Goal: Communication & Community: Answer question/provide support

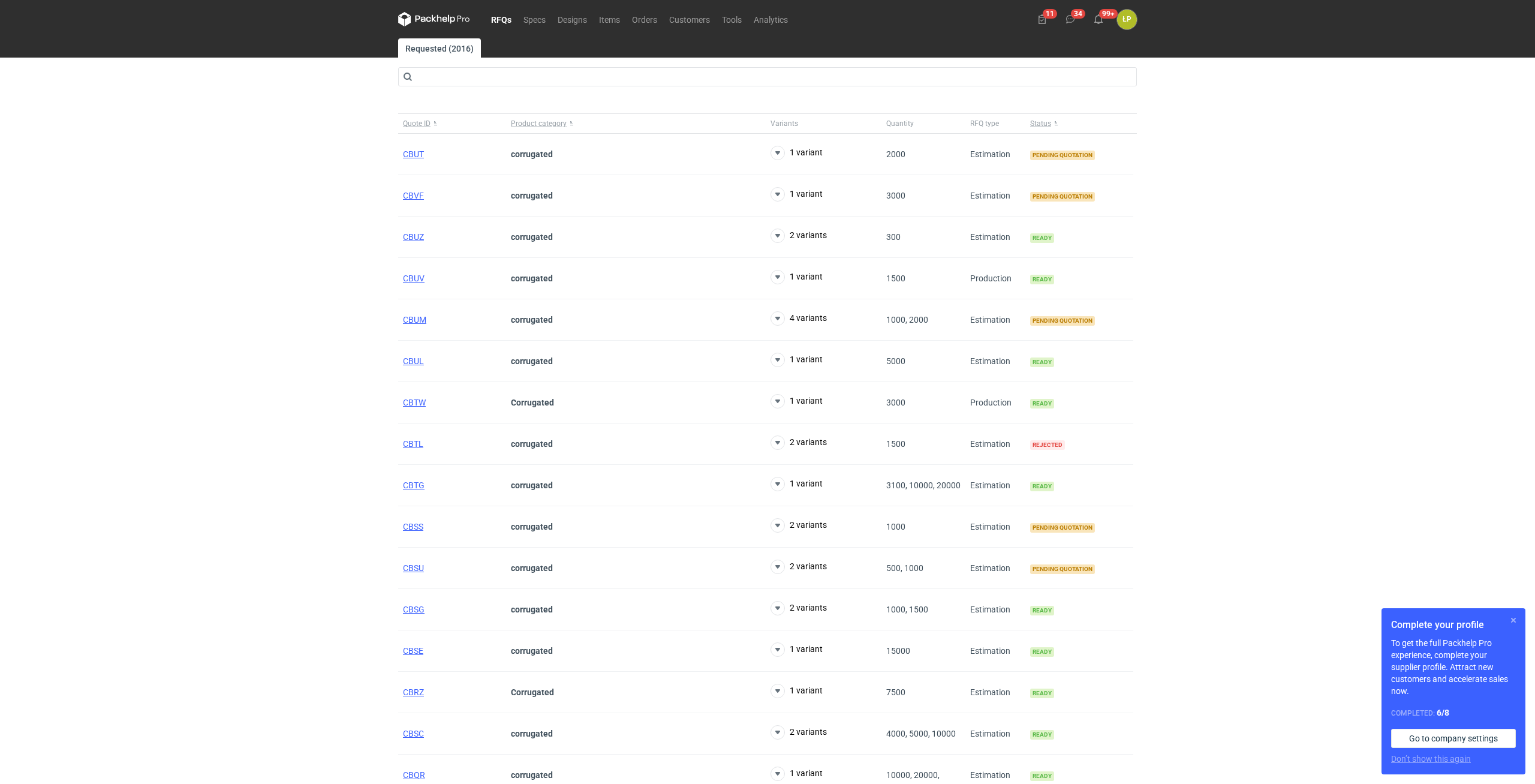
click at [1515, 616] on button "button" at bounding box center [1513, 620] width 14 height 14
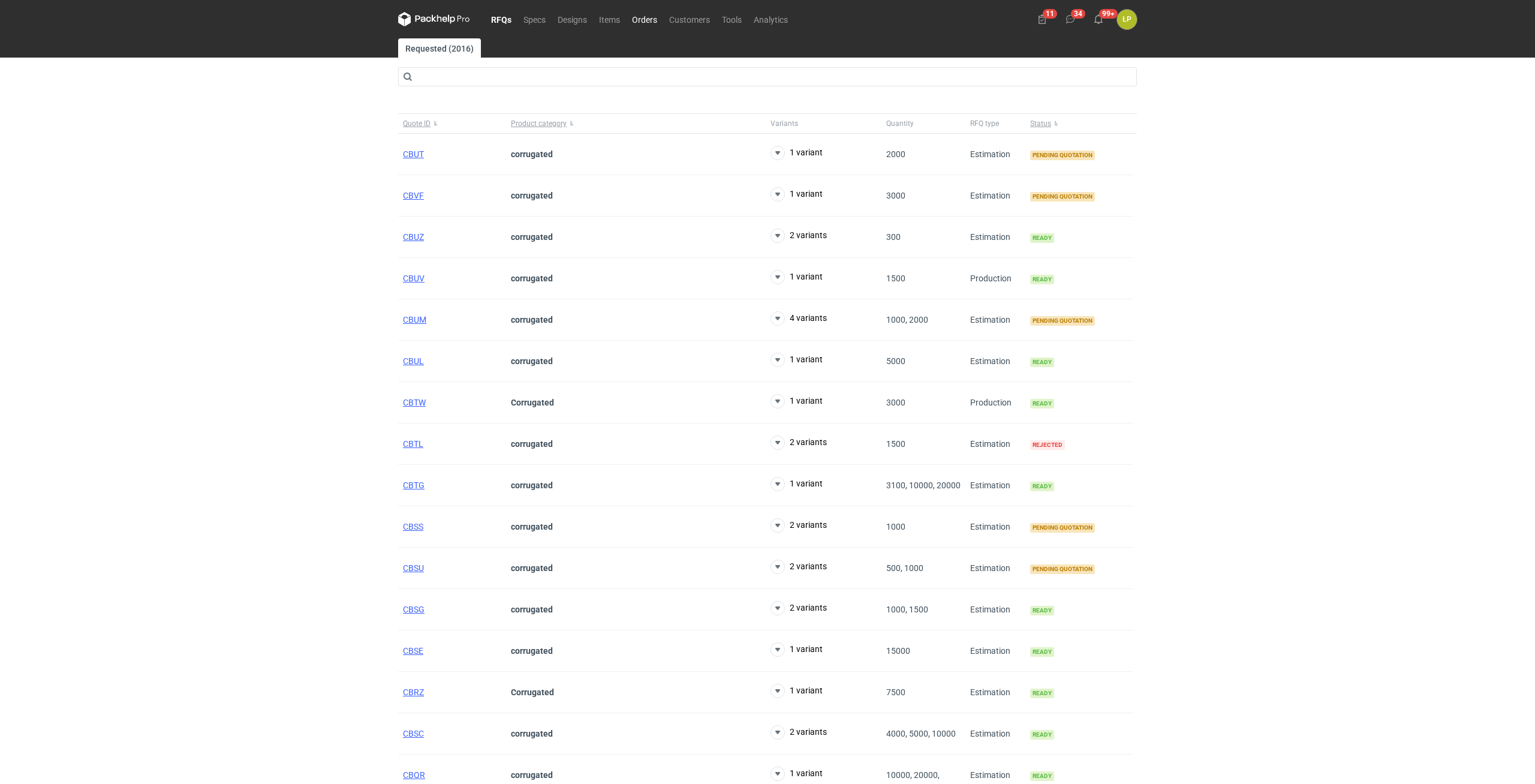
click at [646, 23] on link "Orders" at bounding box center [644, 19] width 37 height 14
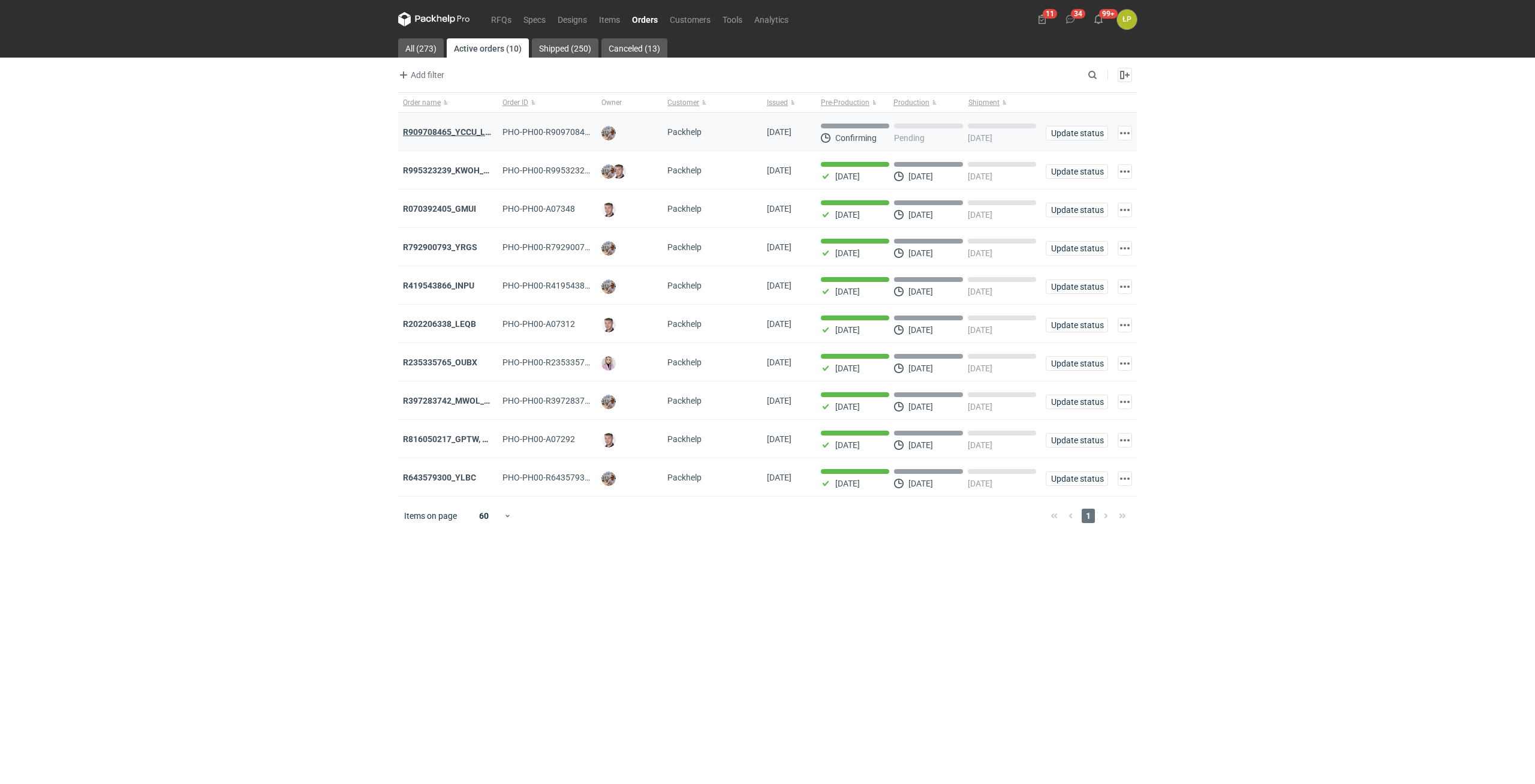
click at [463, 129] on strong "R909708465_YCCU_LQIN" at bounding box center [451, 131] width 96 height 10
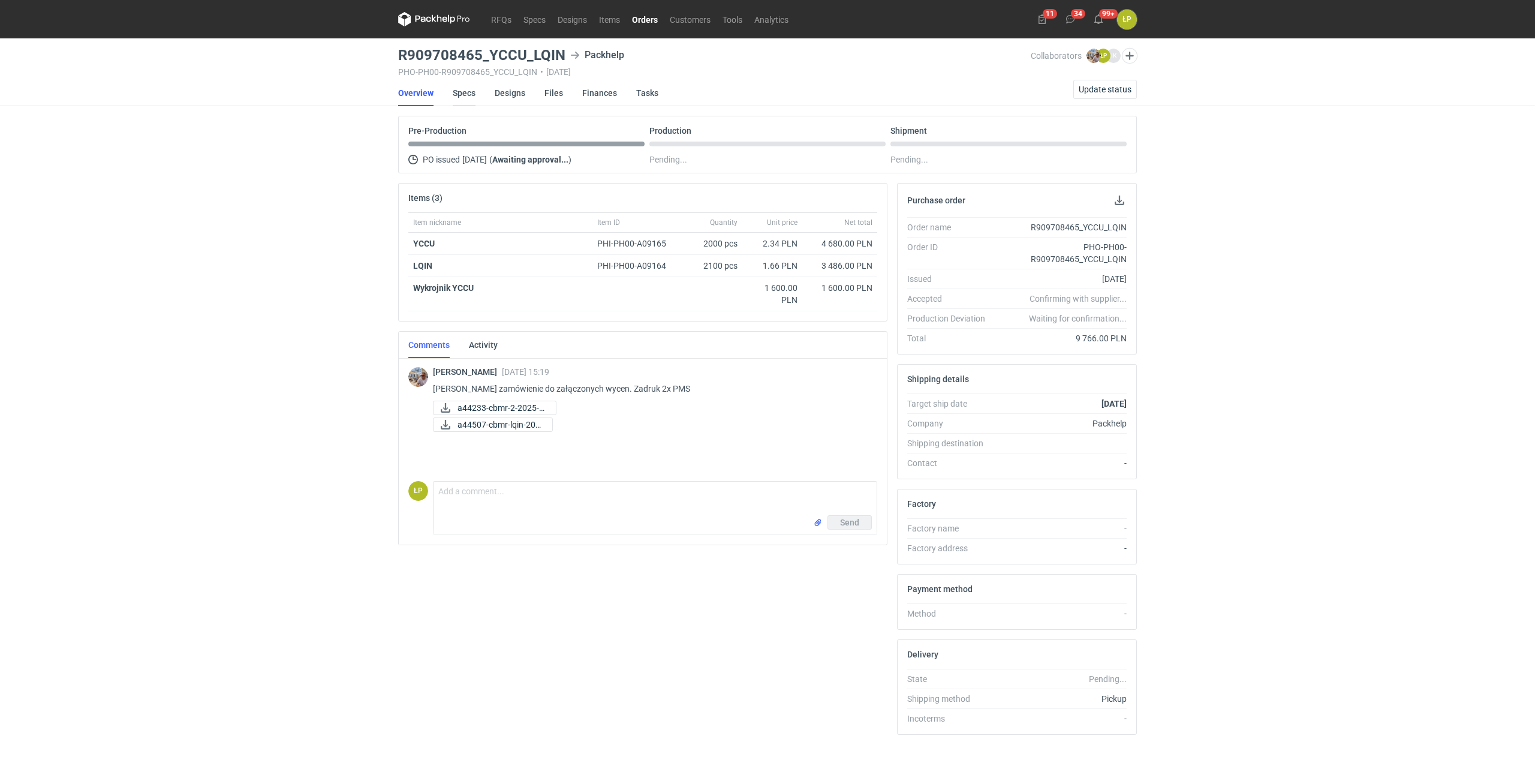
click at [468, 95] on link "Specs" at bounding box center [464, 93] width 23 height 26
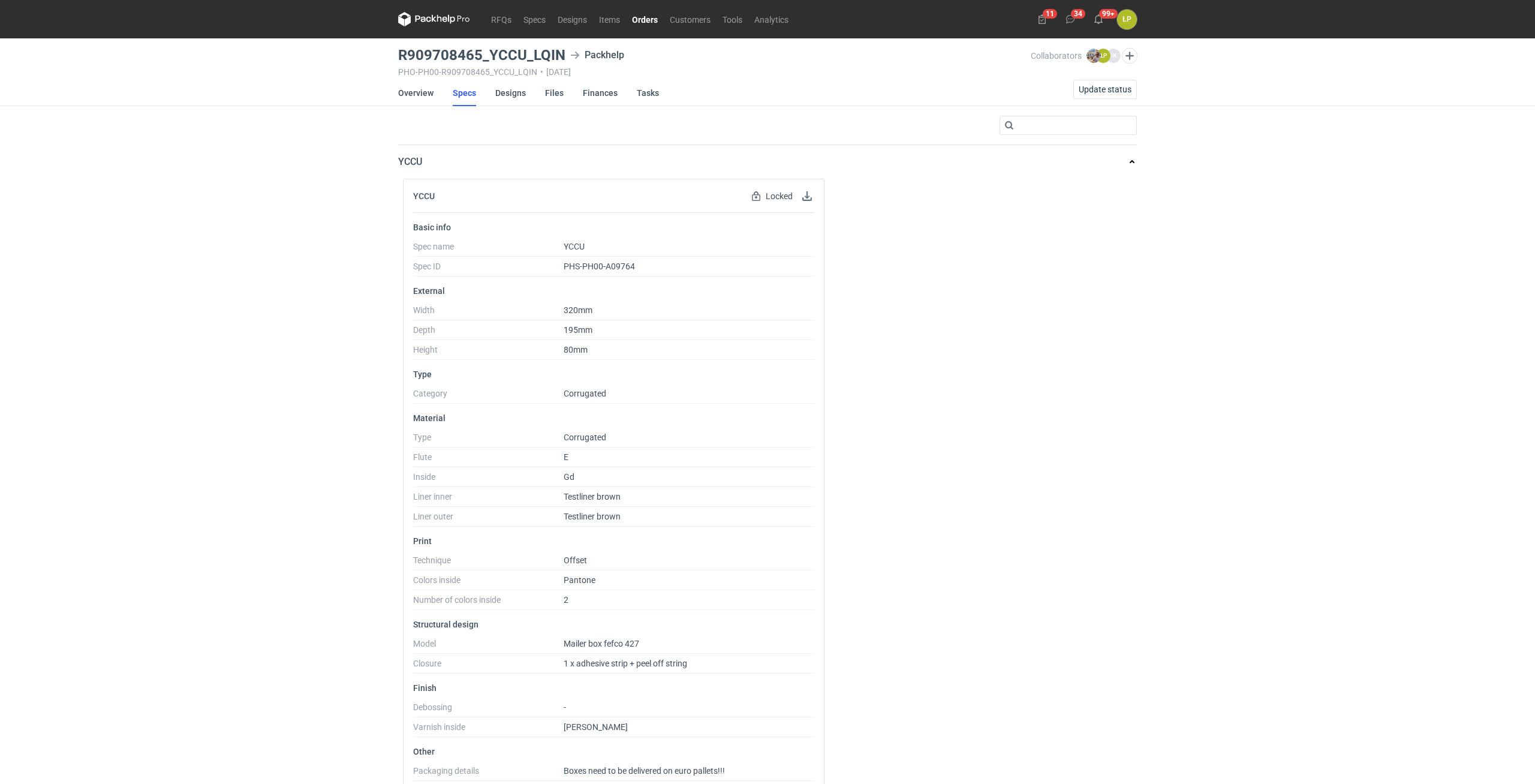
click at [435, 98] on li "Overview" at bounding box center [425, 93] width 55 height 26
click at [430, 95] on link "Overview" at bounding box center [415, 93] width 35 height 26
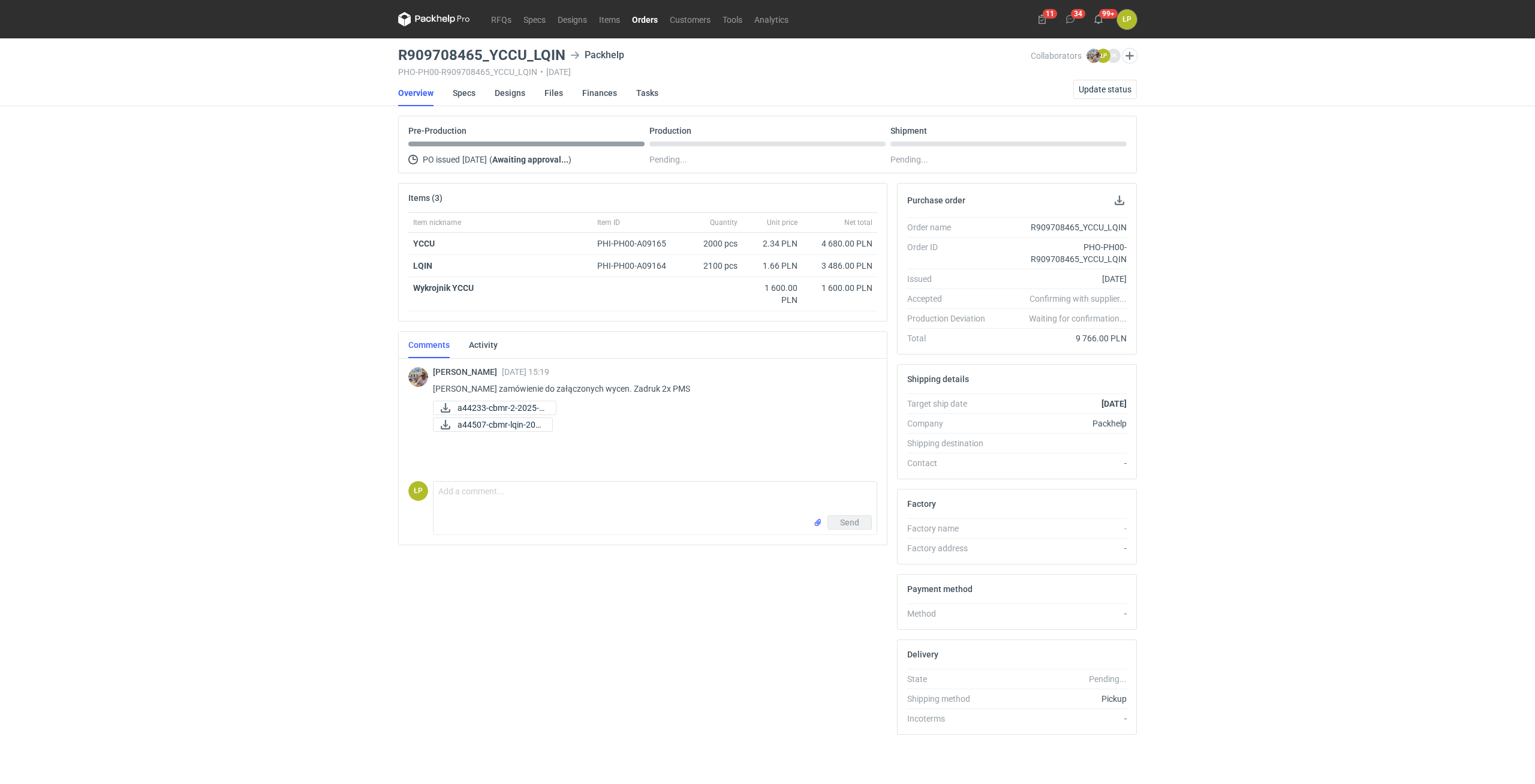
click at [559, 56] on h3 "R909708465_YCCU_LQIN" at bounding box center [482, 55] width 167 height 14
drag, startPoint x: 559, startPoint y: 56, endPoint x: 517, endPoint y: 57, distance: 42.0
click at [517, 57] on h3 "R909708465_YCCU_LQIN" at bounding box center [482, 55] width 167 height 14
copy h3 "R909708465_YCCU_LQIN"
click at [536, 55] on h3 "R909708465_YCCU_LQIN" at bounding box center [482, 55] width 167 height 14
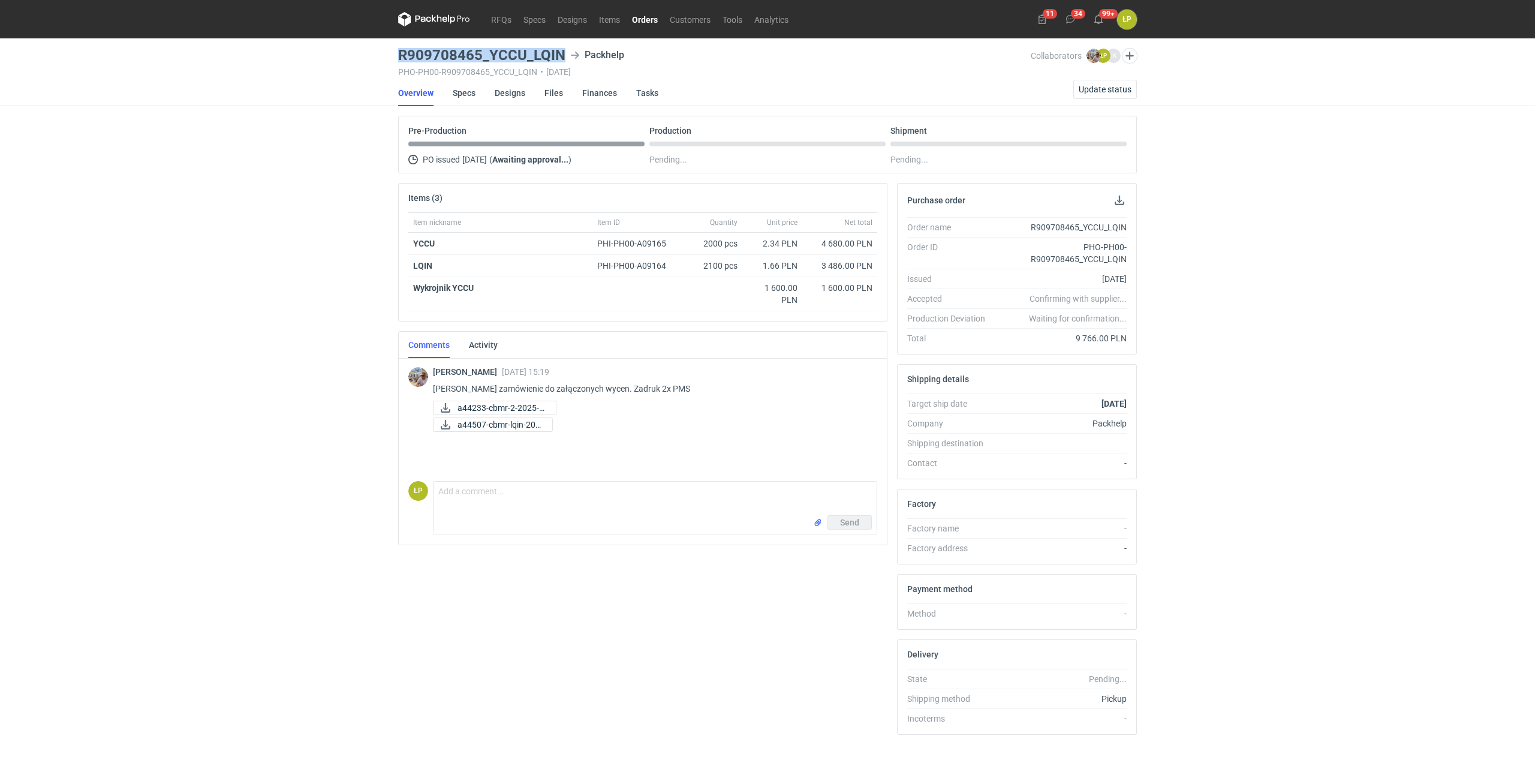
drag, startPoint x: 564, startPoint y: 58, endPoint x: 397, endPoint y: 60, distance: 167.0
click at [398, 60] on h3 "R909708465_YCCU_LQIN" at bounding box center [482, 55] width 167 height 14
copy h3 "R909708465_YCCU_LQIN"
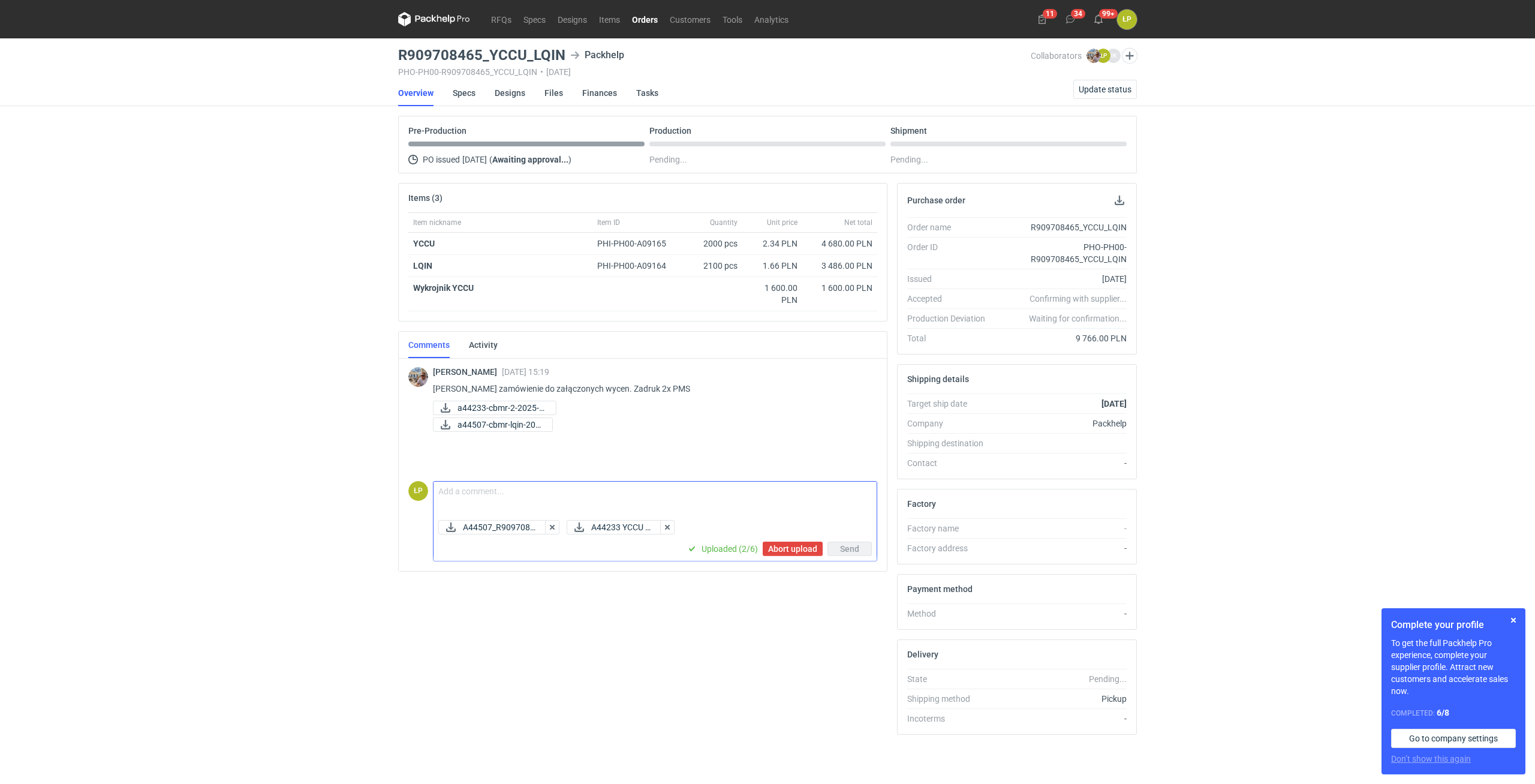
click at [608, 496] on textarea "Comment message" at bounding box center [655, 498] width 443 height 33
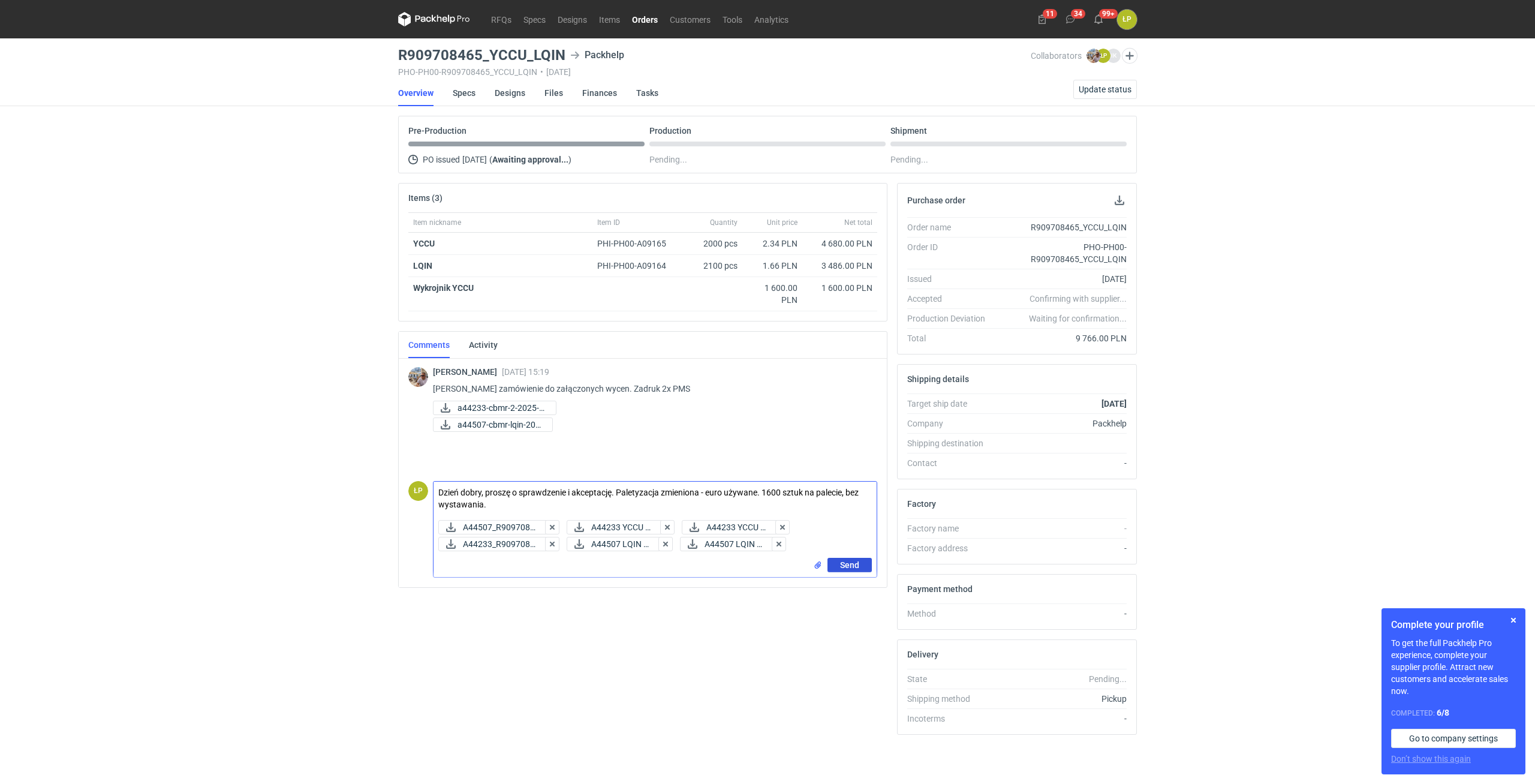
type textarea "Dzień dobry, proszę o sprawdzenie i akceptację. Paletyzacja zmieniona - euro uż…"
click at [841, 561] on span "Send" at bounding box center [849, 564] width 19 height 8
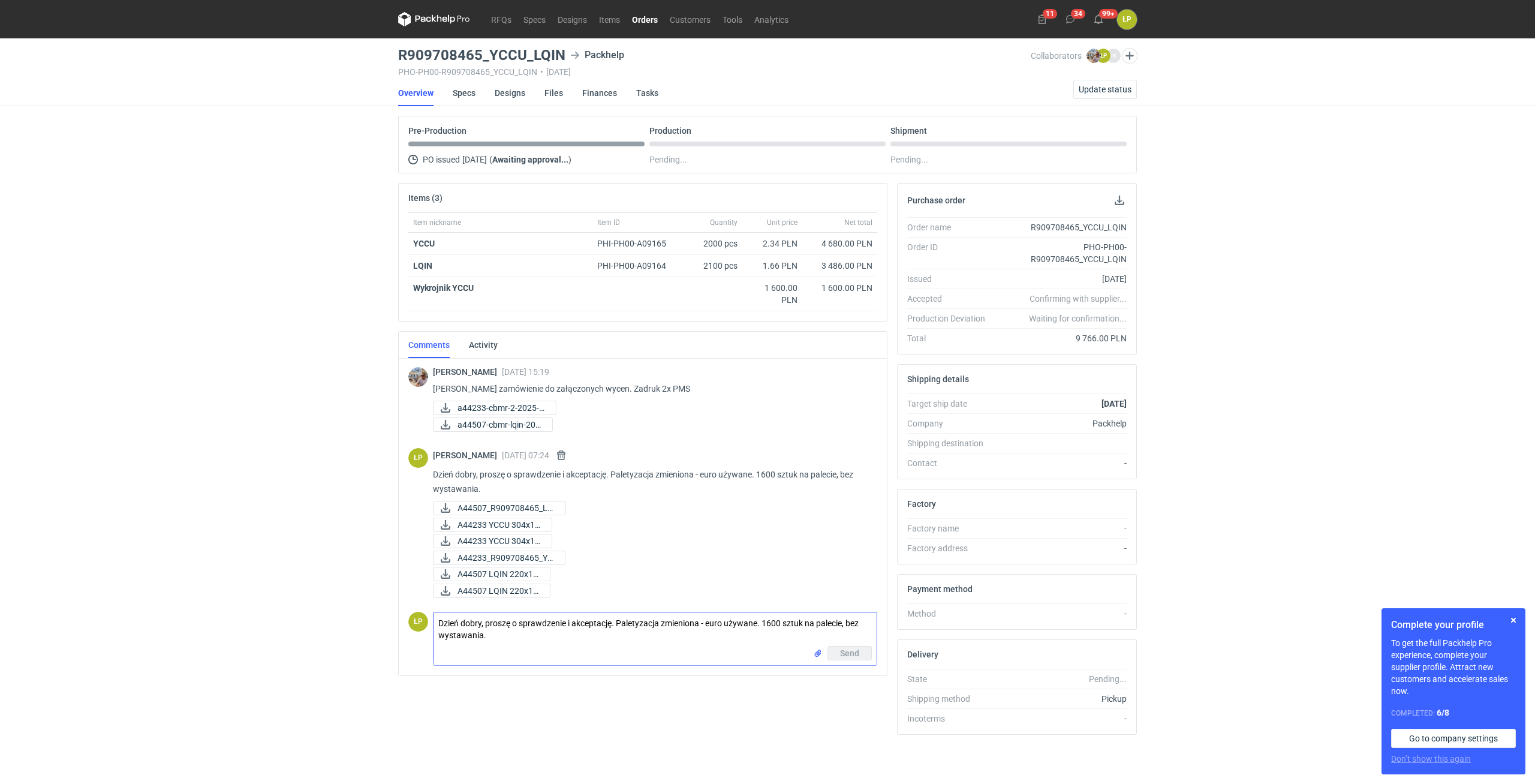
click at [427, 19] on icon at bounding box center [423, 18] width 15 height 6
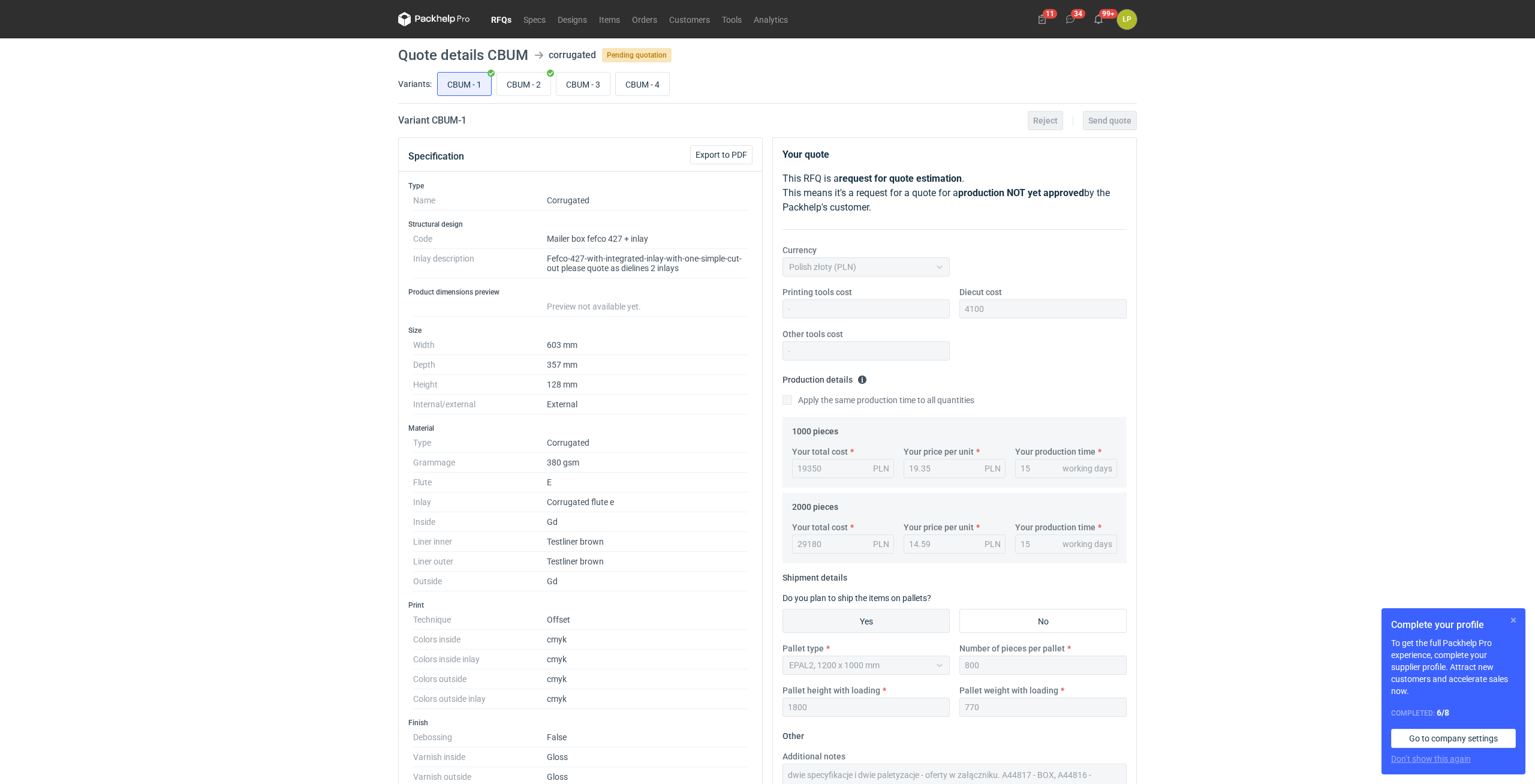
click at [1513, 626] on button "button" at bounding box center [1513, 620] width 14 height 14
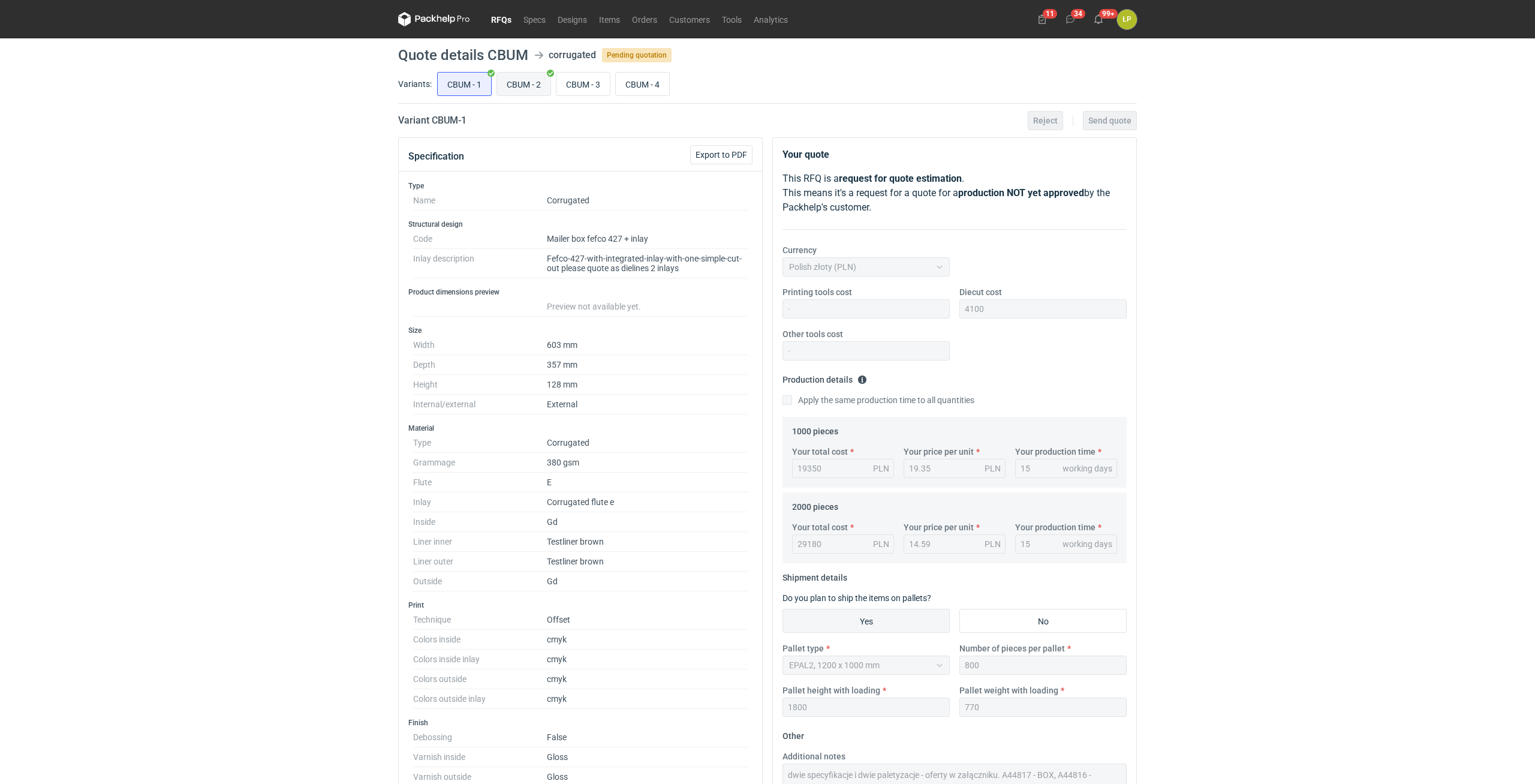
click at [526, 87] on input "CBUM - 2" at bounding box center [523, 84] width 53 height 23
radio input "true"
click at [582, 89] on input "CBUM - 3" at bounding box center [582, 84] width 53 height 23
radio input "true"
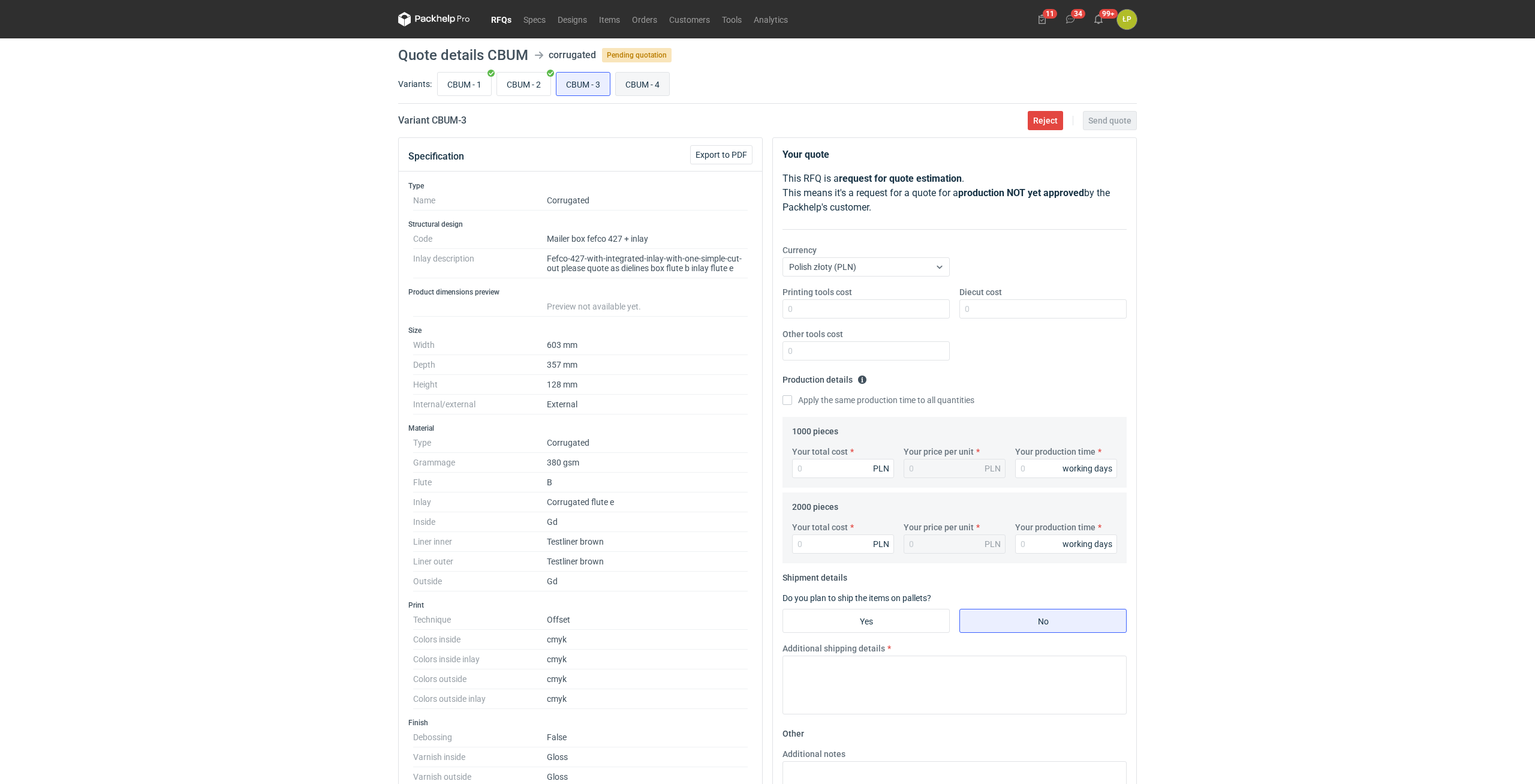
click at [631, 87] on input "CBUM - 4" at bounding box center [642, 84] width 53 height 23
radio input "true"
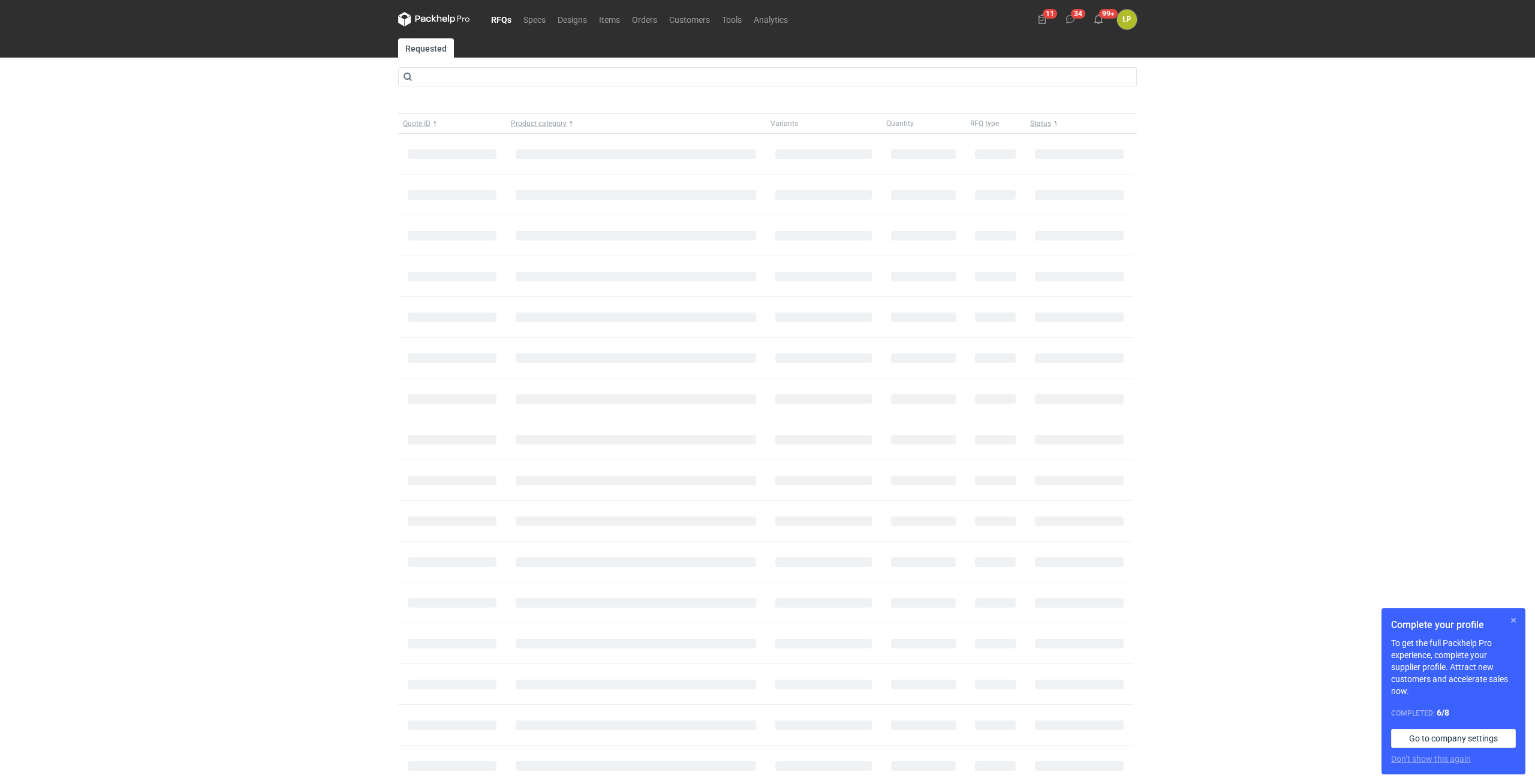
click at [1517, 618] on button "button" at bounding box center [1513, 620] width 14 height 14
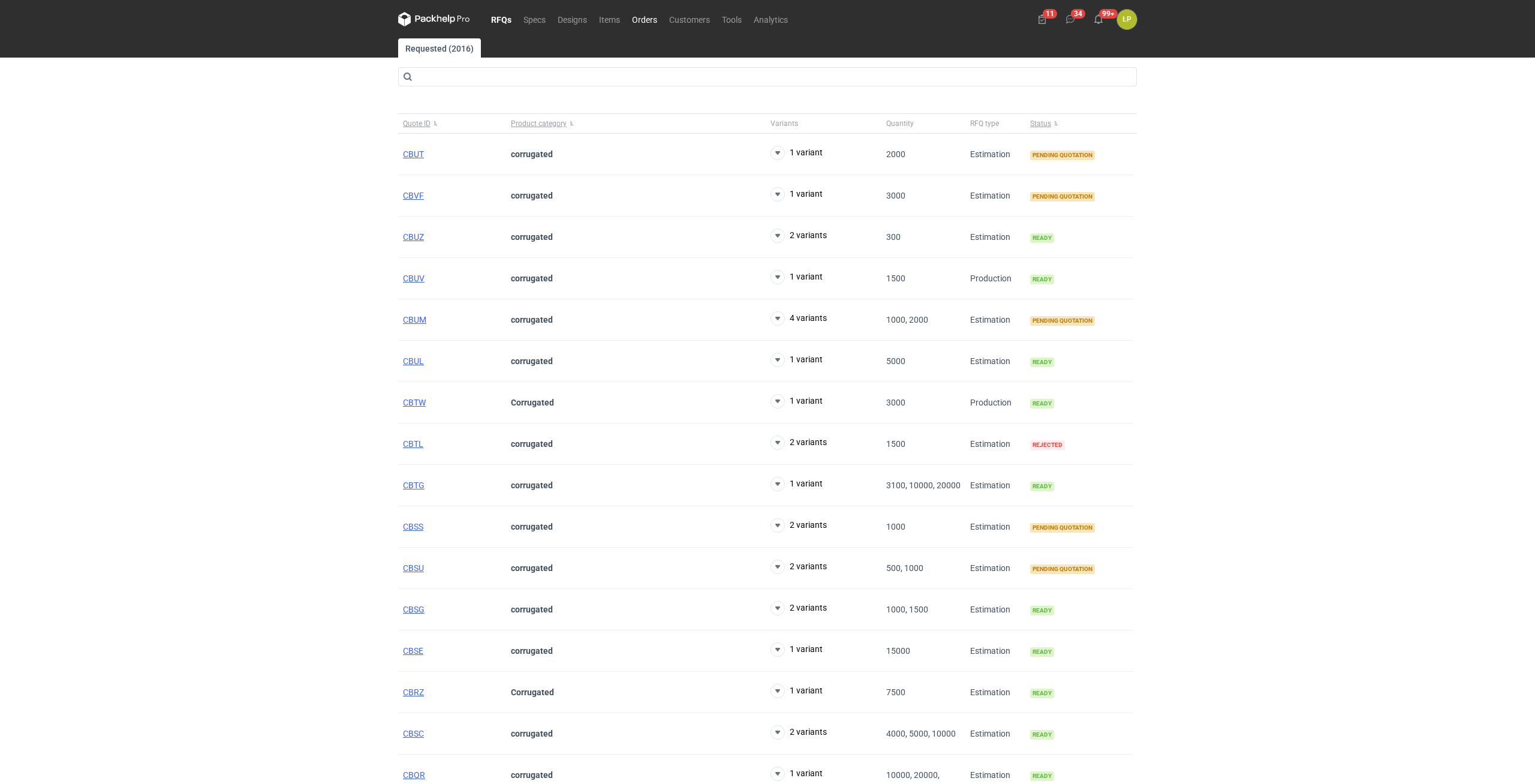
click at [637, 21] on link "Orders" at bounding box center [644, 19] width 37 height 14
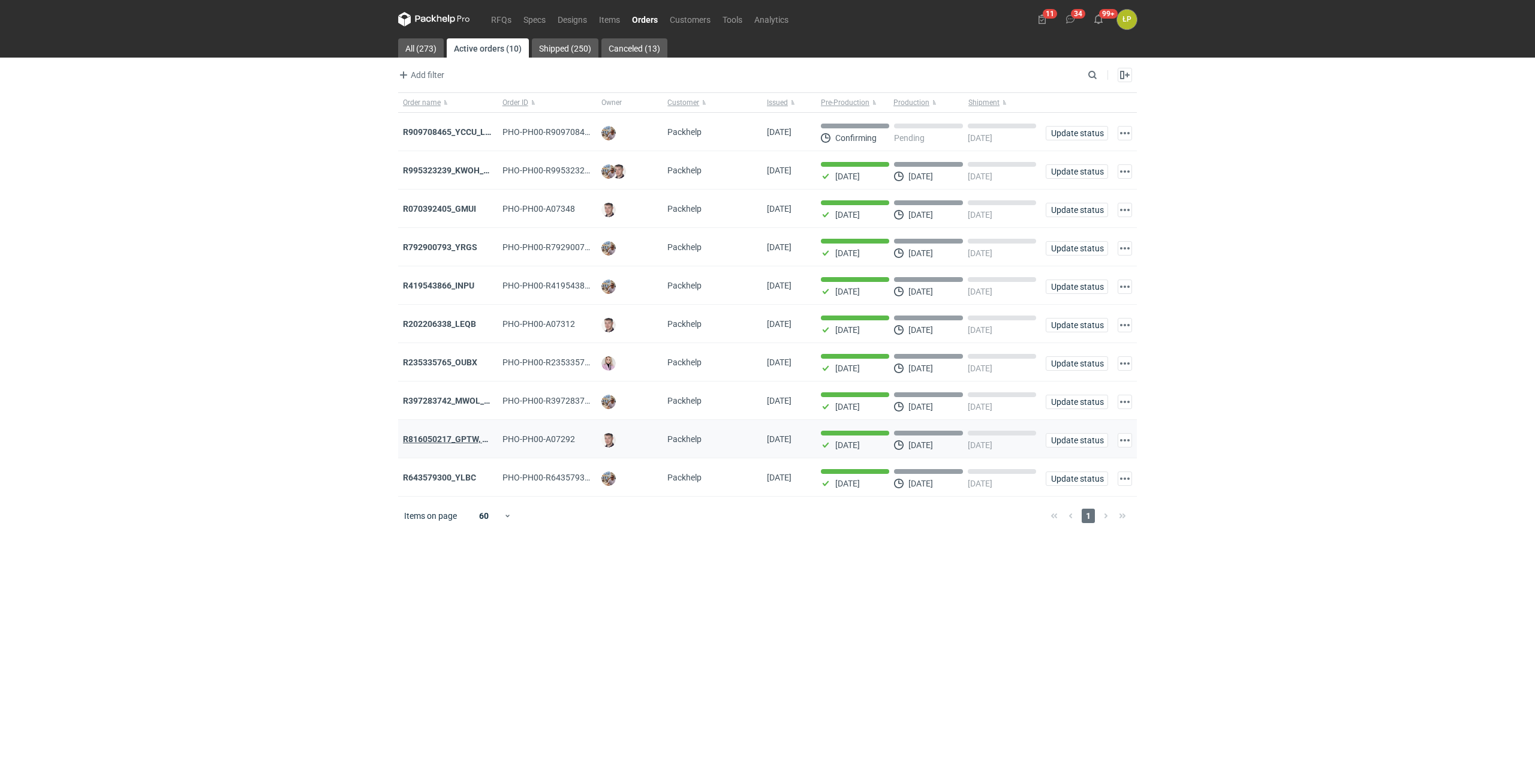
click at [466, 441] on strong "R816050217_GPTW, RYGK'" at bounding box center [455, 438] width 103 height 10
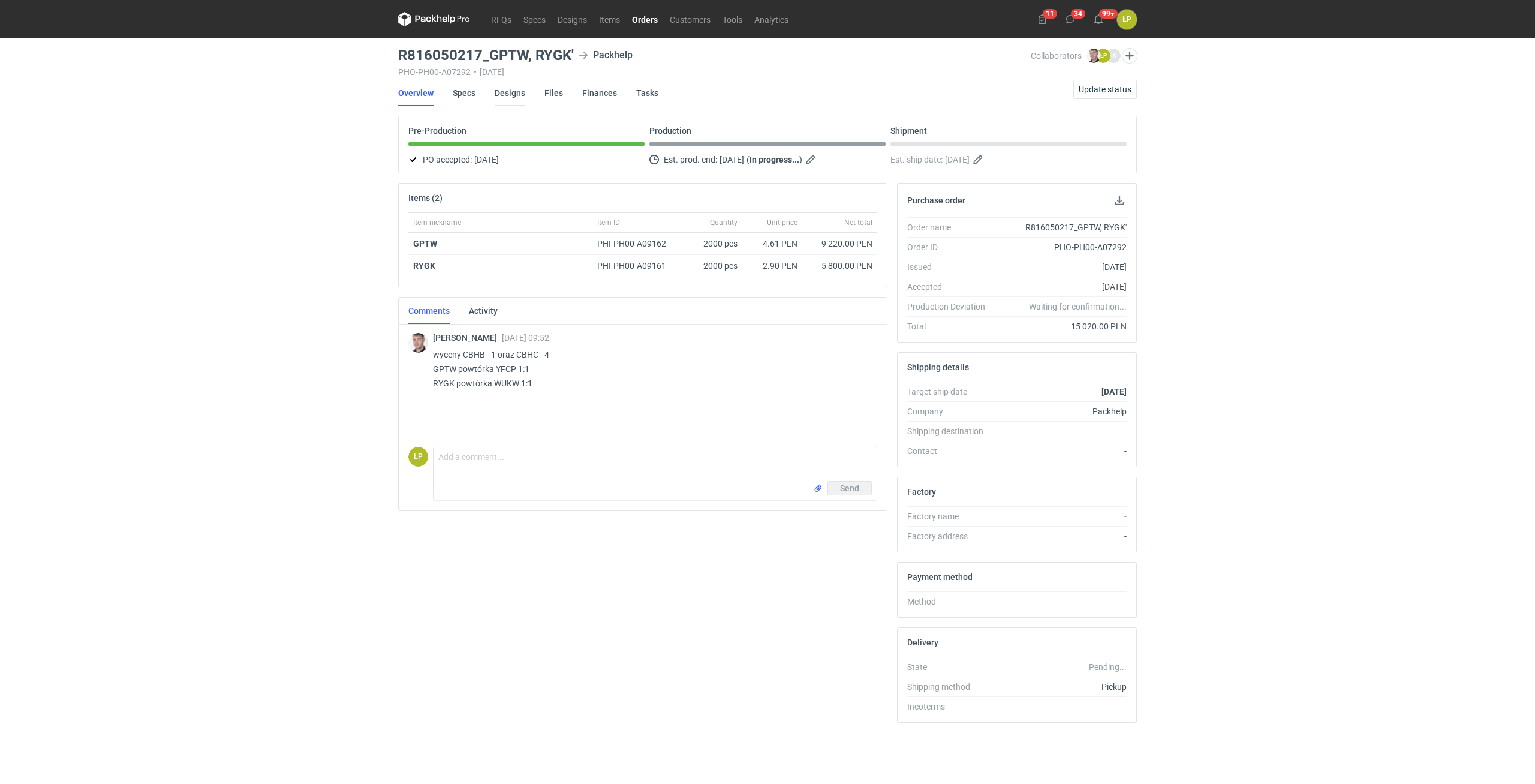
click at [504, 89] on link "Designs" at bounding box center [510, 93] width 31 height 26
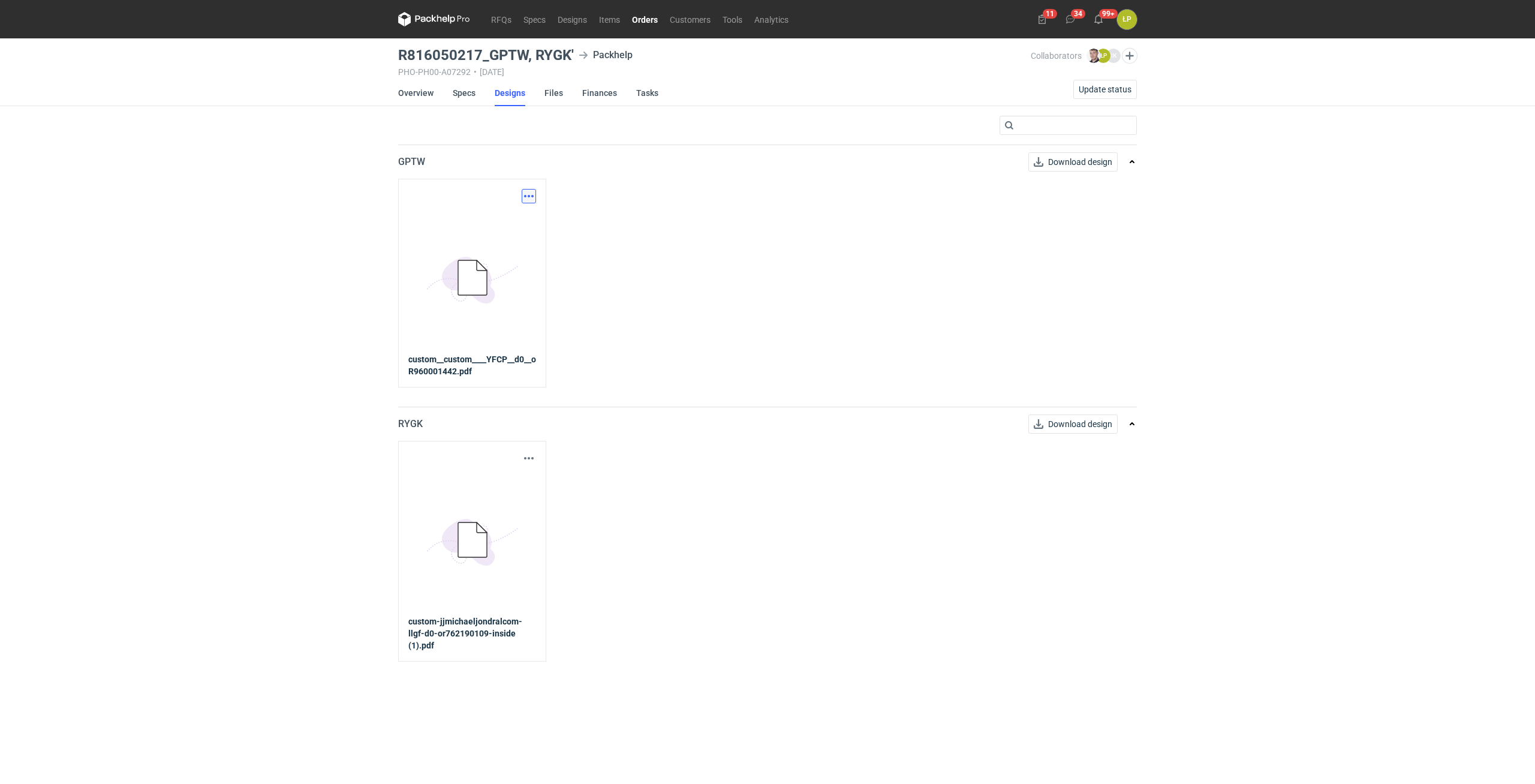
click at [531, 190] on button "button" at bounding box center [529, 196] width 14 height 14
click at [515, 217] on link "Download design part" at bounding box center [476, 221] width 111 height 19
click at [421, 95] on link "Overview" at bounding box center [415, 93] width 35 height 26
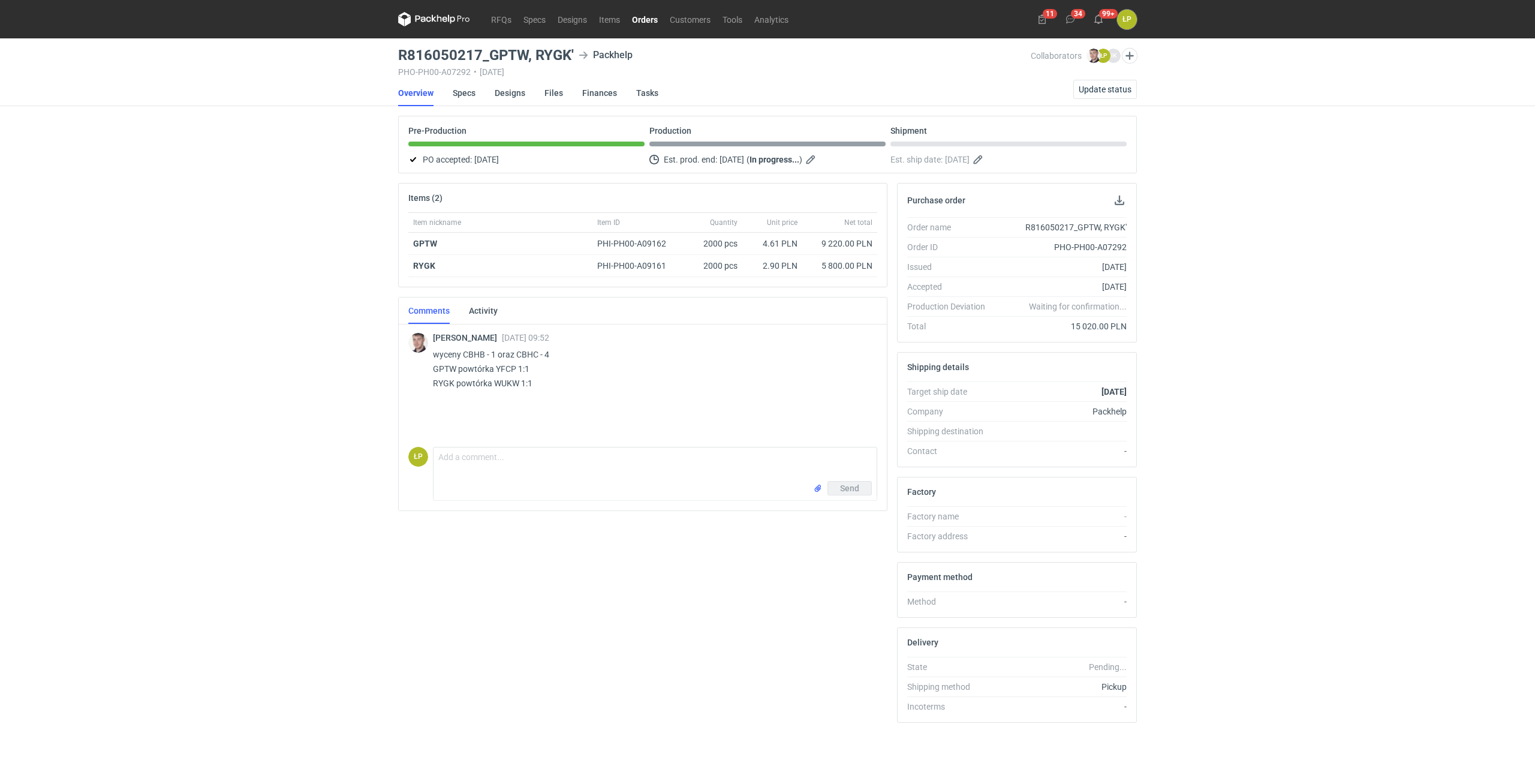
click at [635, 23] on link "Orders" at bounding box center [645, 19] width 38 height 14
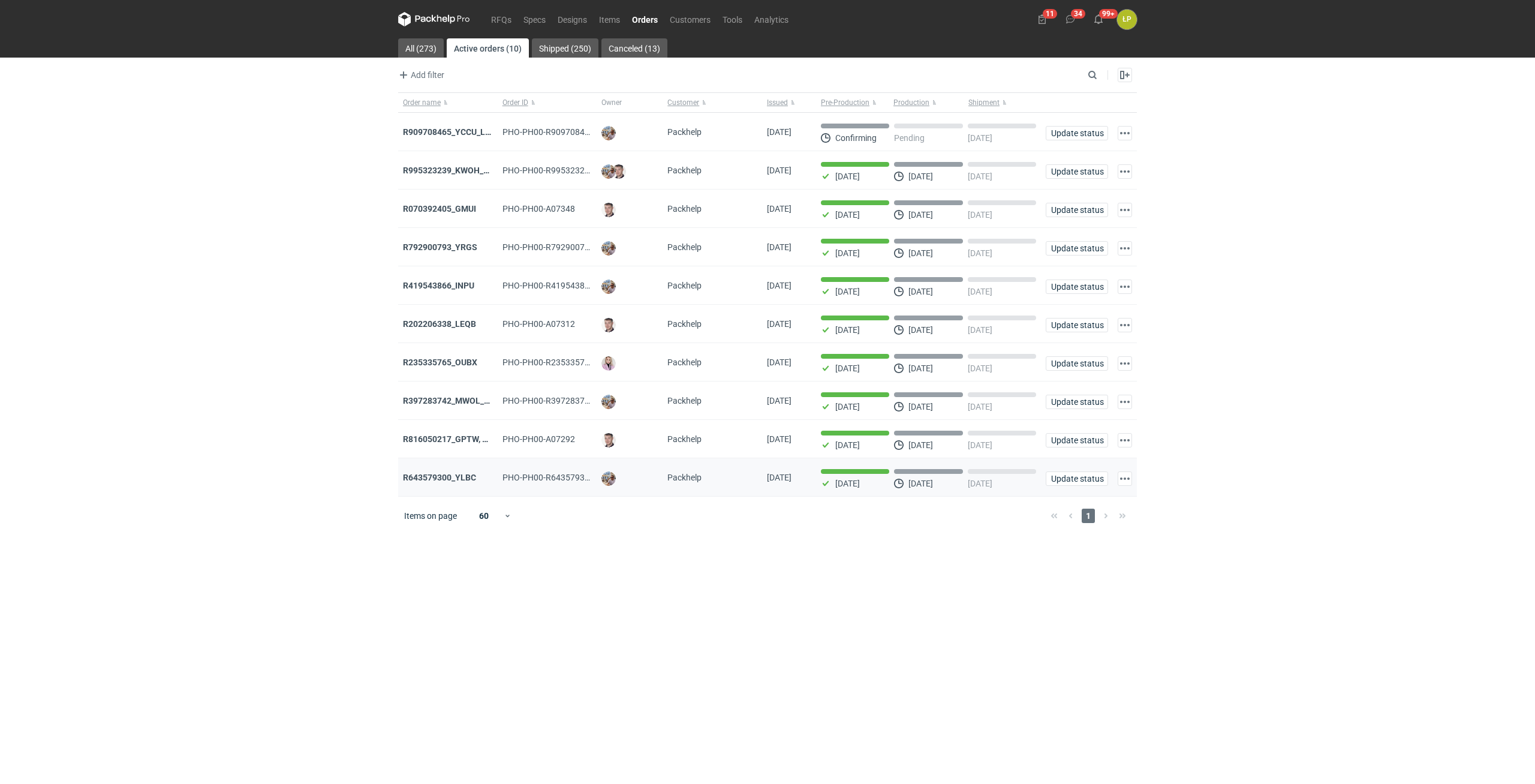
click at [441, 471] on div "R643579300_YLBC" at bounding box center [447, 477] width 100 height 39
click at [443, 475] on div "R643579300_YLBC" at bounding box center [448, 477] width 90 height 12
click at [443, 477] on strong "R643579300_YLBC" at bounding box center [439, 477] width 73 height 10
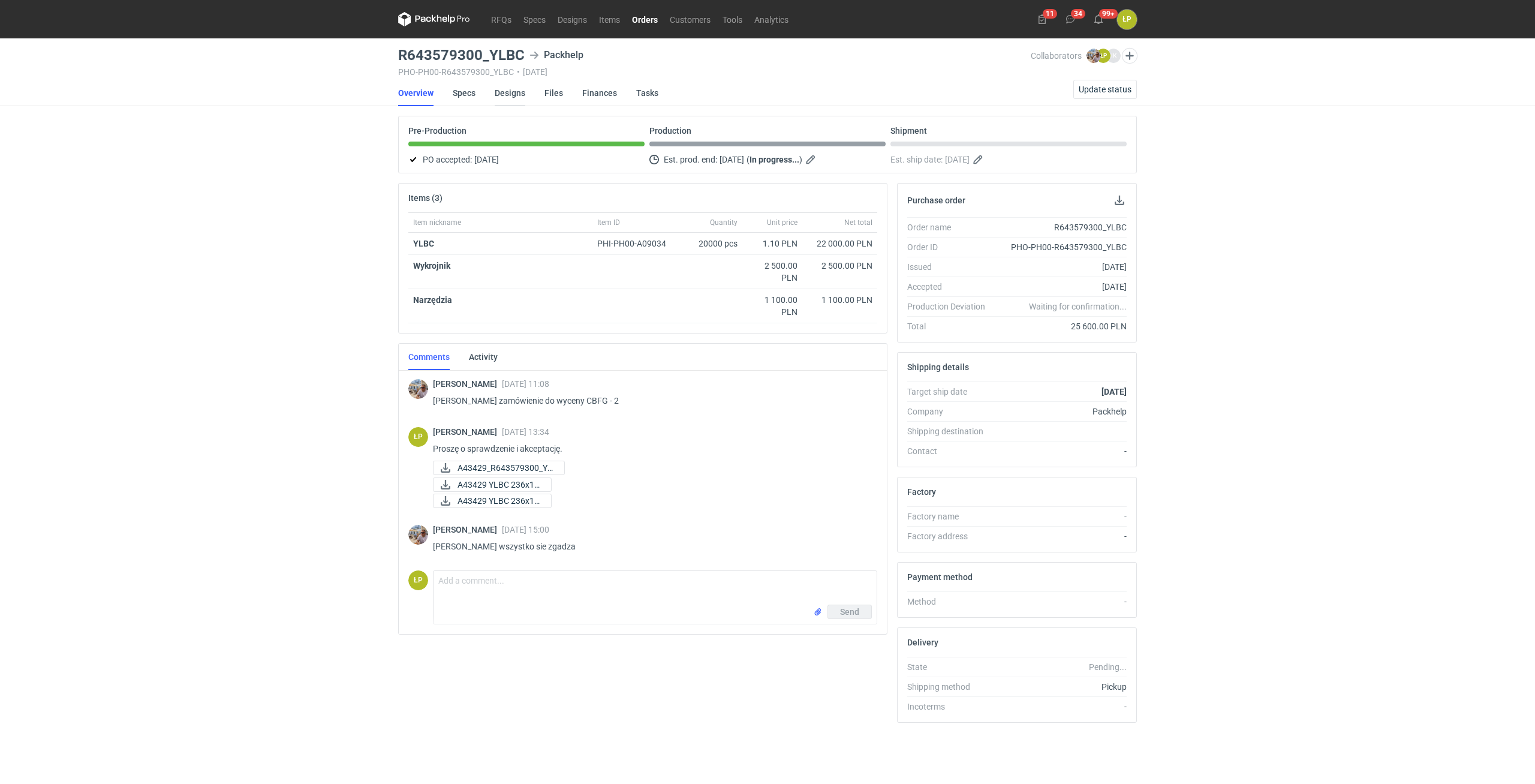
click at [502, 94] on link "Designs" at bounding box center [510, 93] width 31 height 26
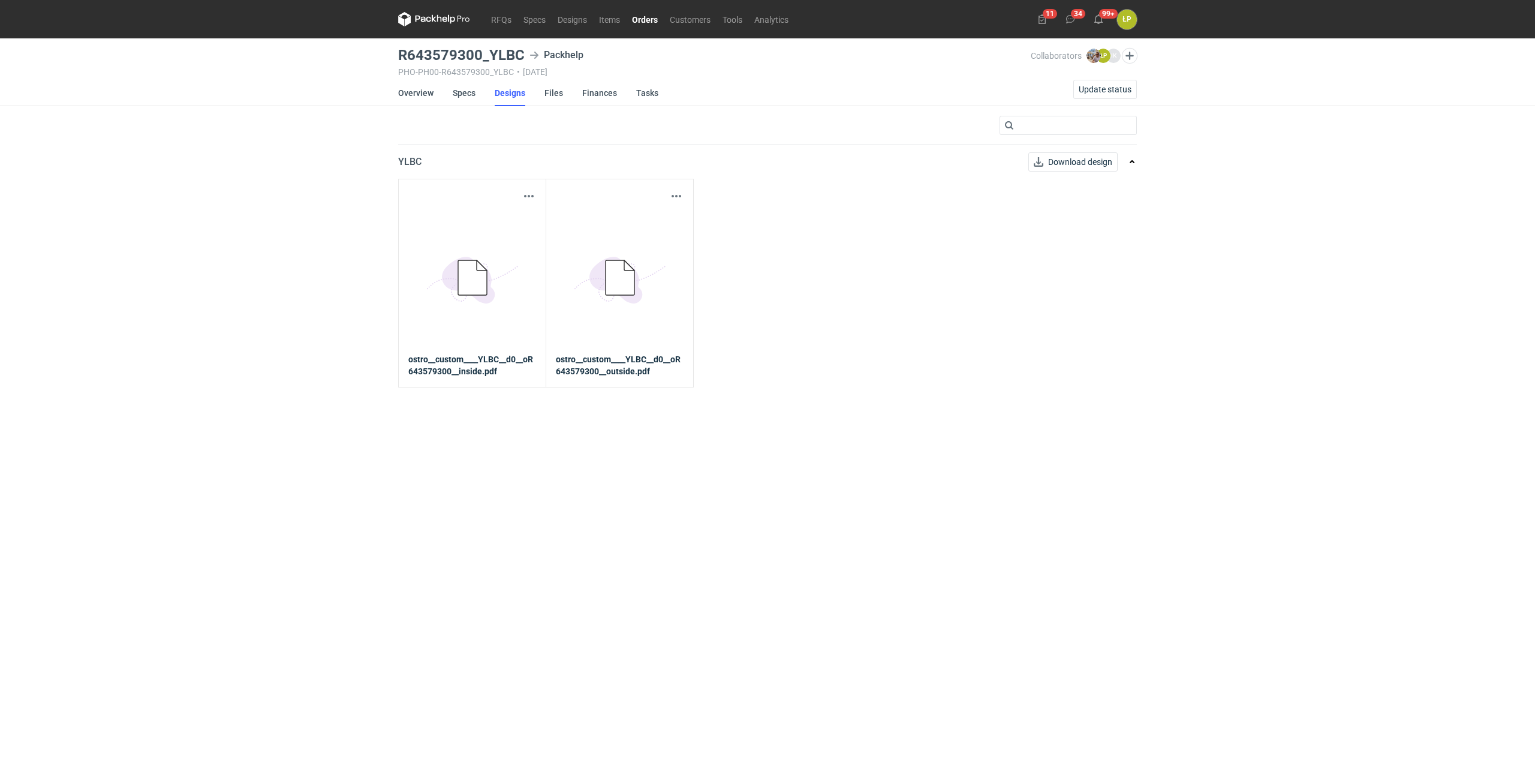
click at [519, 245] on icon "5BD5AC33-3523-40E7-9262-1BFF0AD53D48@1x" at bounding box center [473, 278] width 96 height 96
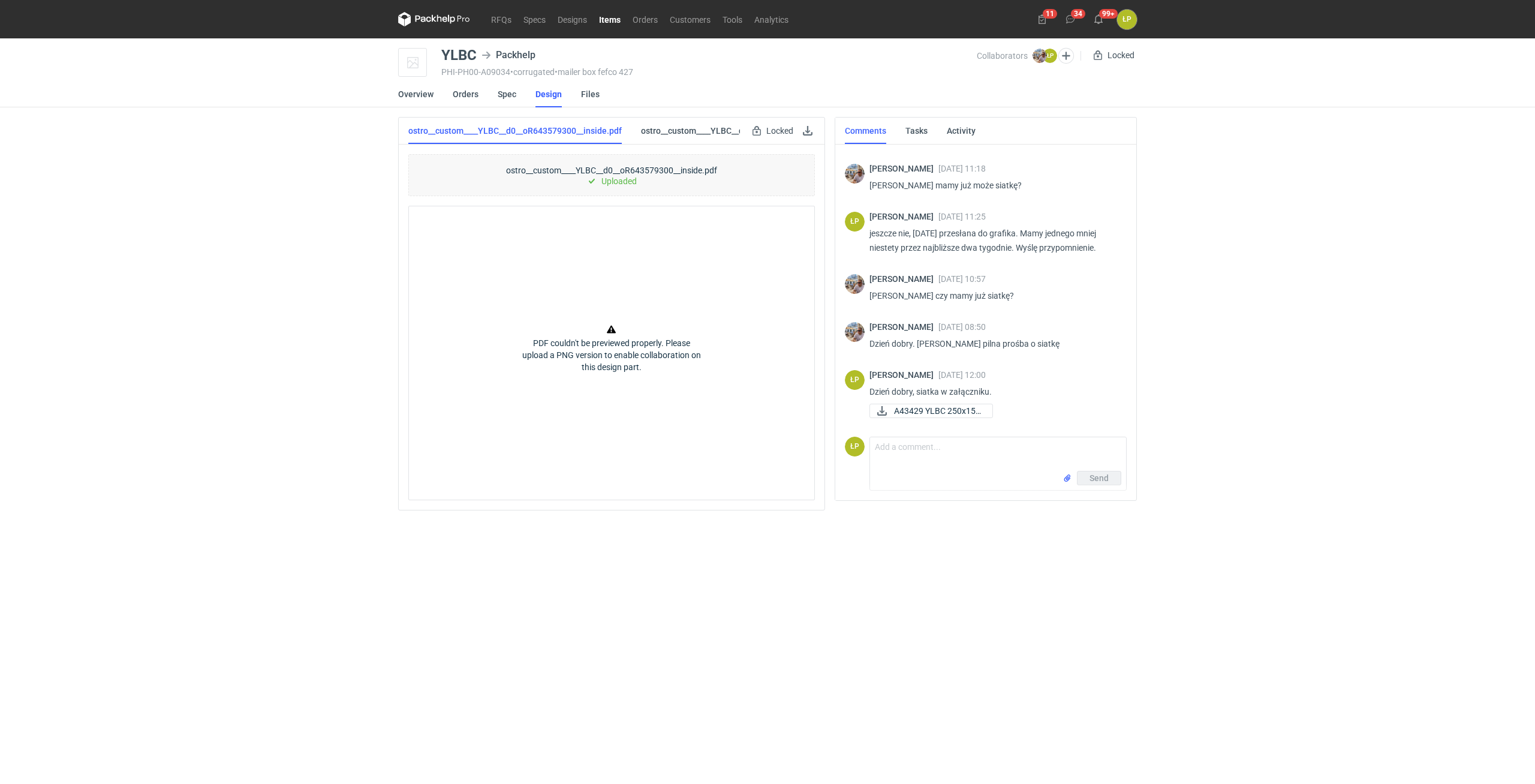
scroll to position [383, 0]
click at [704, 134] on link "ostro__custom____YLBC__d0__oR643579300__outside.pdf" at bounding box center [750, 131] width 219 height 26
click at [423, 97] on link "Overview" at bounding box center [415, 94] width 35 height 26
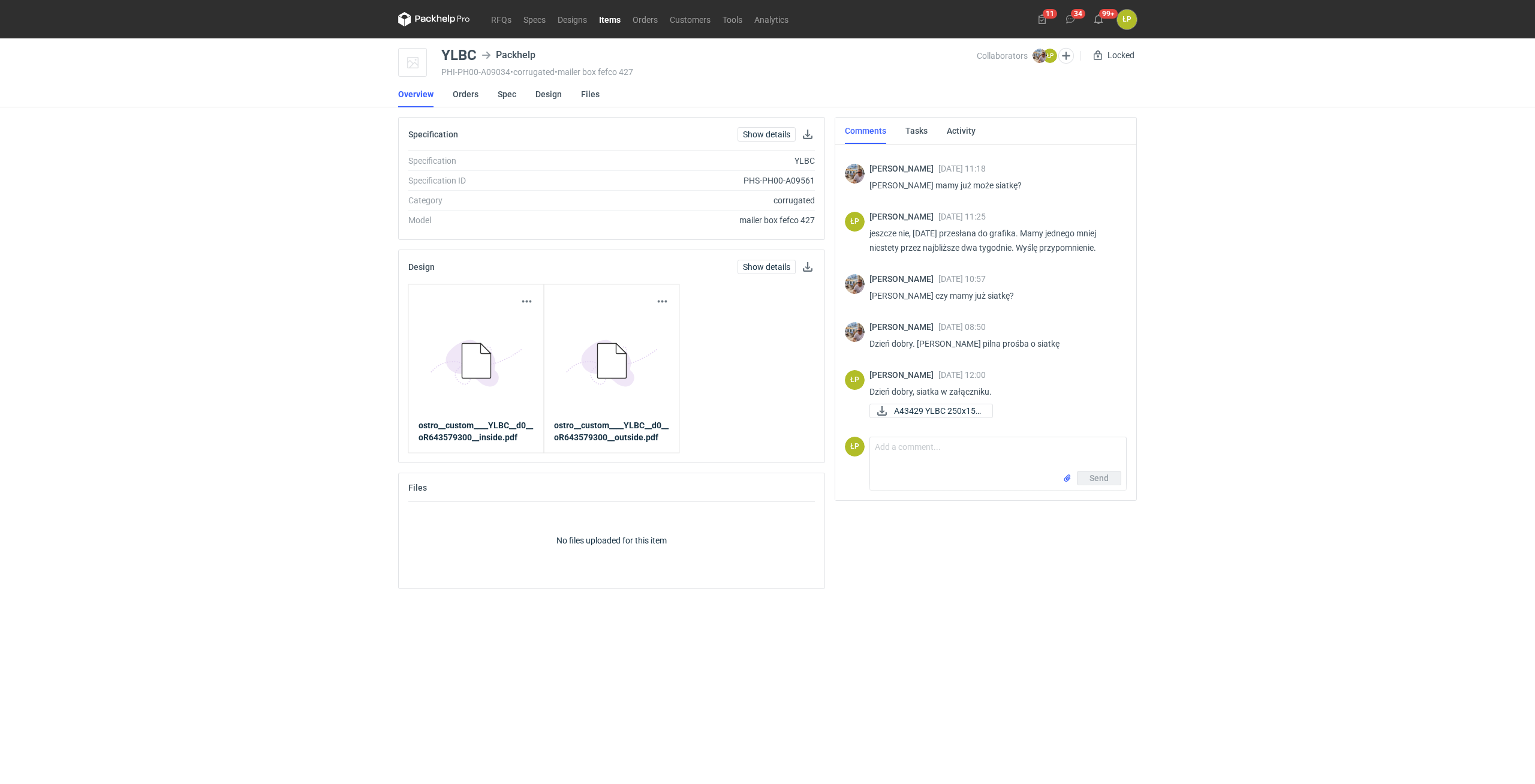
scroll to position [383, 0]
click at [596, 353] on icon at bounding box center [610, 361] width 67 height 56
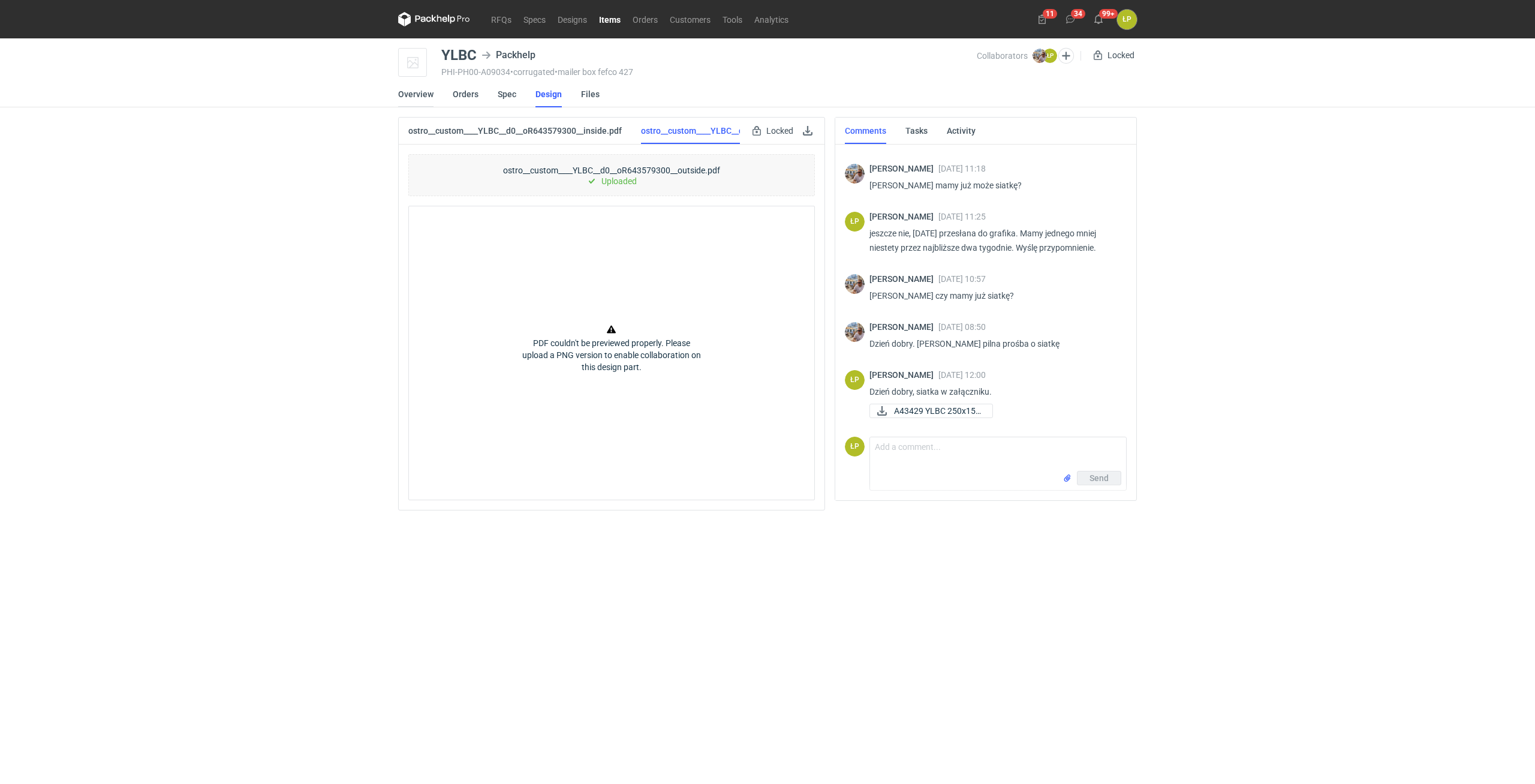
scroll to position [383, 0]
click at [420, 97] on link "Overview" at bounding box center [415, 94] width 35 height 26
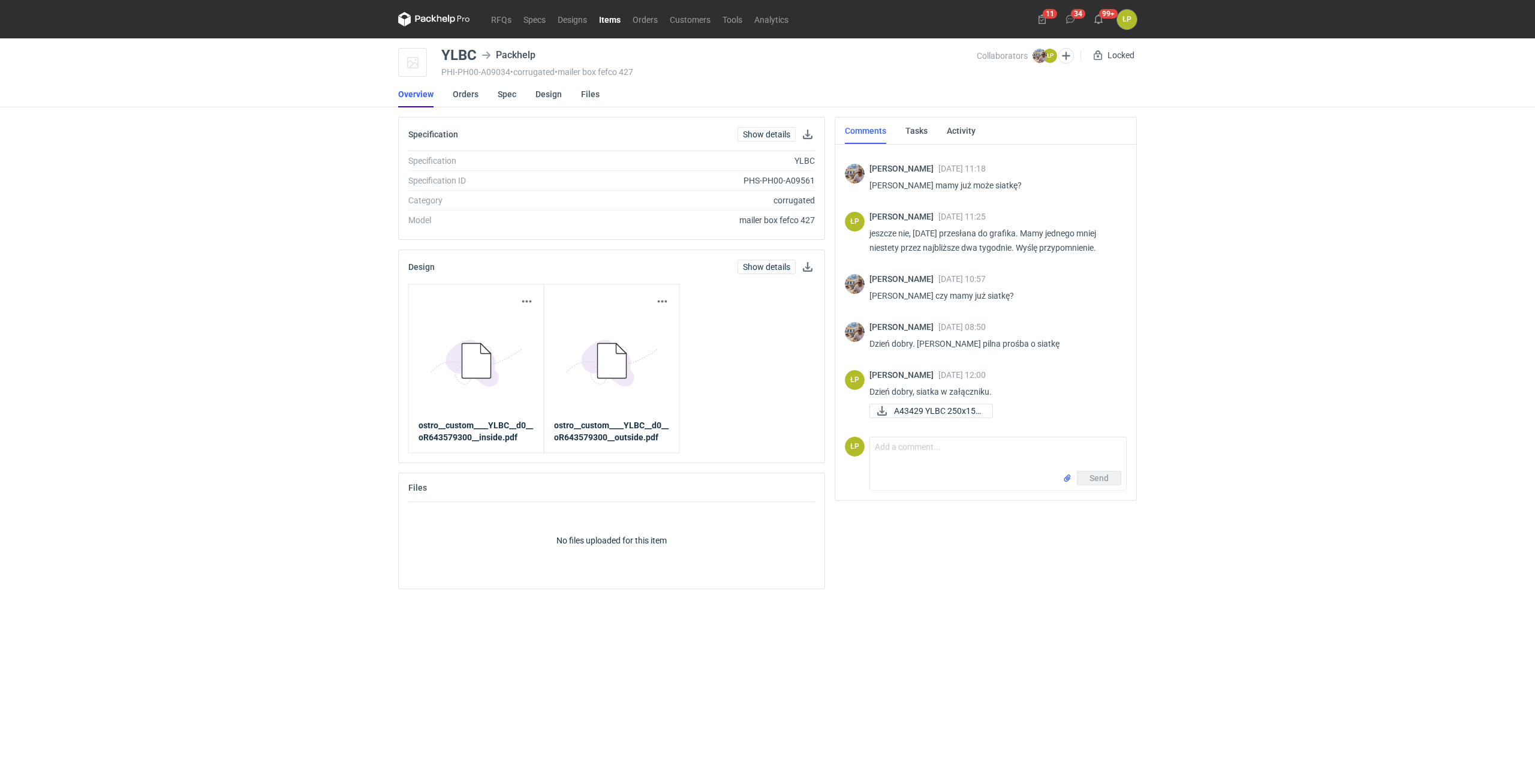
scroll to position [383, 0]
click at [631, 18] on link "Orders" at bounding box center [645, 19] width 37 height 14
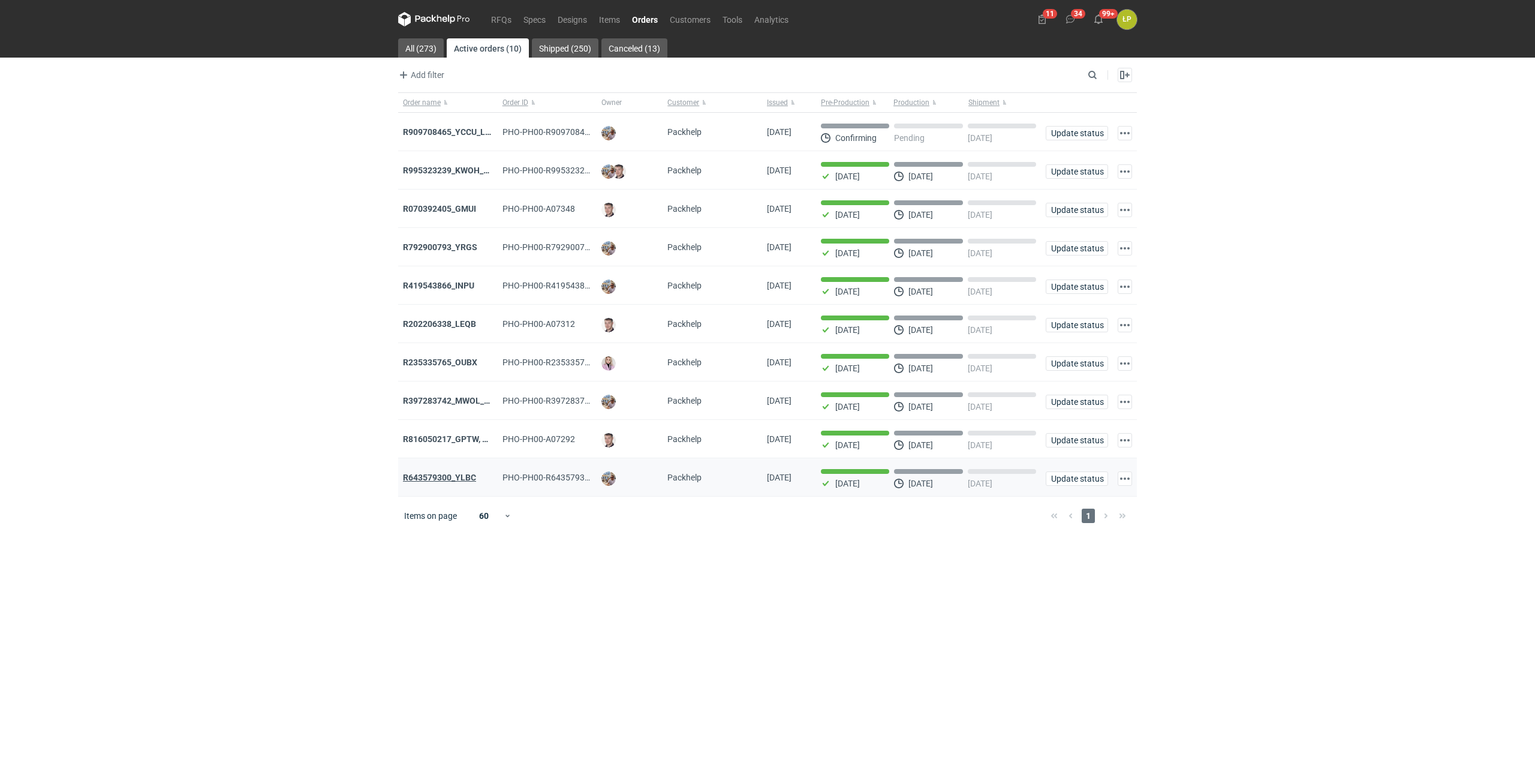
click at [468, 482] on strong "R643579300_YLBC" at bounding box center [439, 477] width 73 height 10
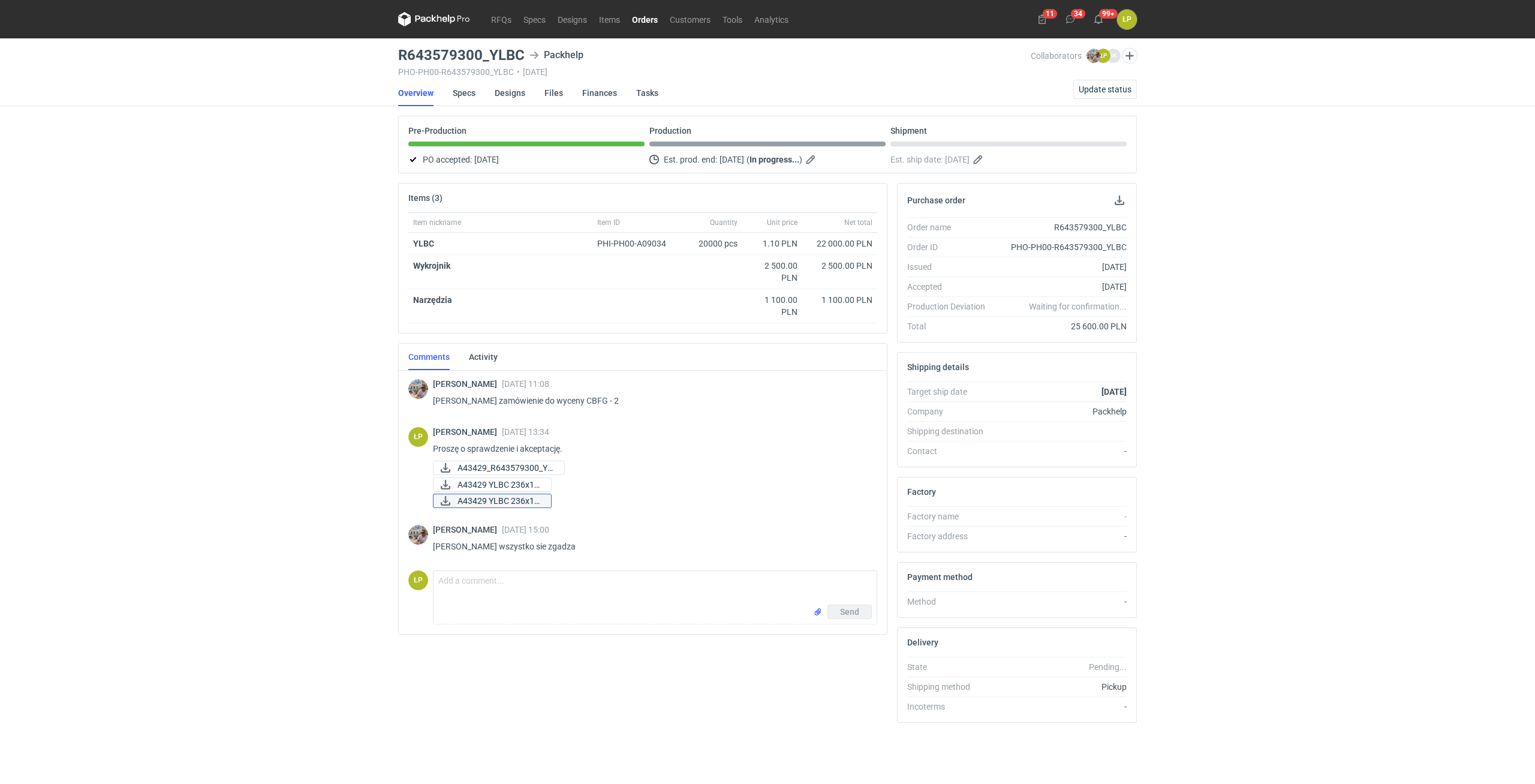
click at [514, 497] on span "A43429 YLBC 236x14..." at bounding box center [499, 500] width 84 height 14
click at [642, 26] on link "Orders" at bounding box center [645, 19] width 38 height 14
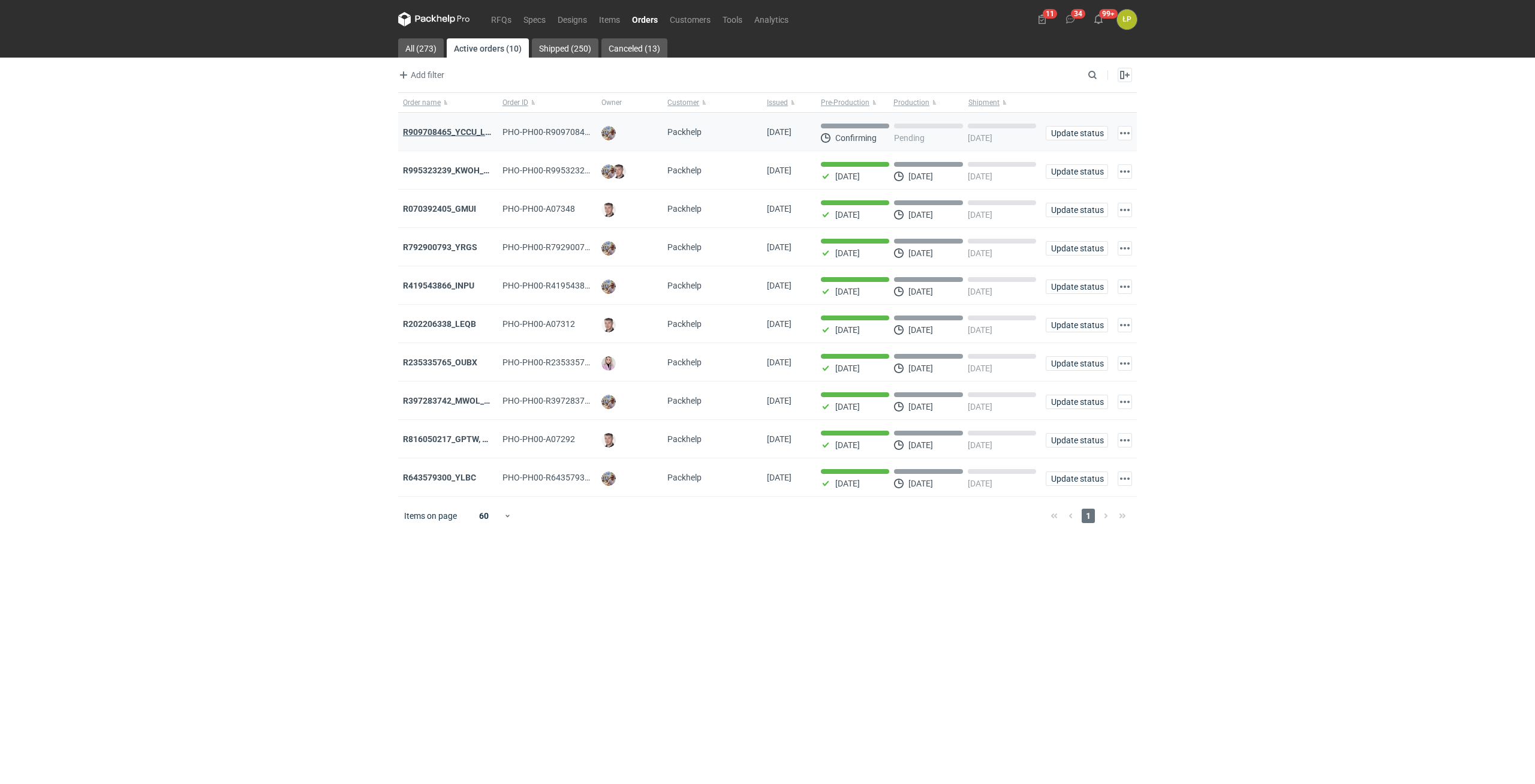
click at [467, 133] on strong "R909708465_YCCU_LQIN" at bounding box center [451, 131] width 96 height 10
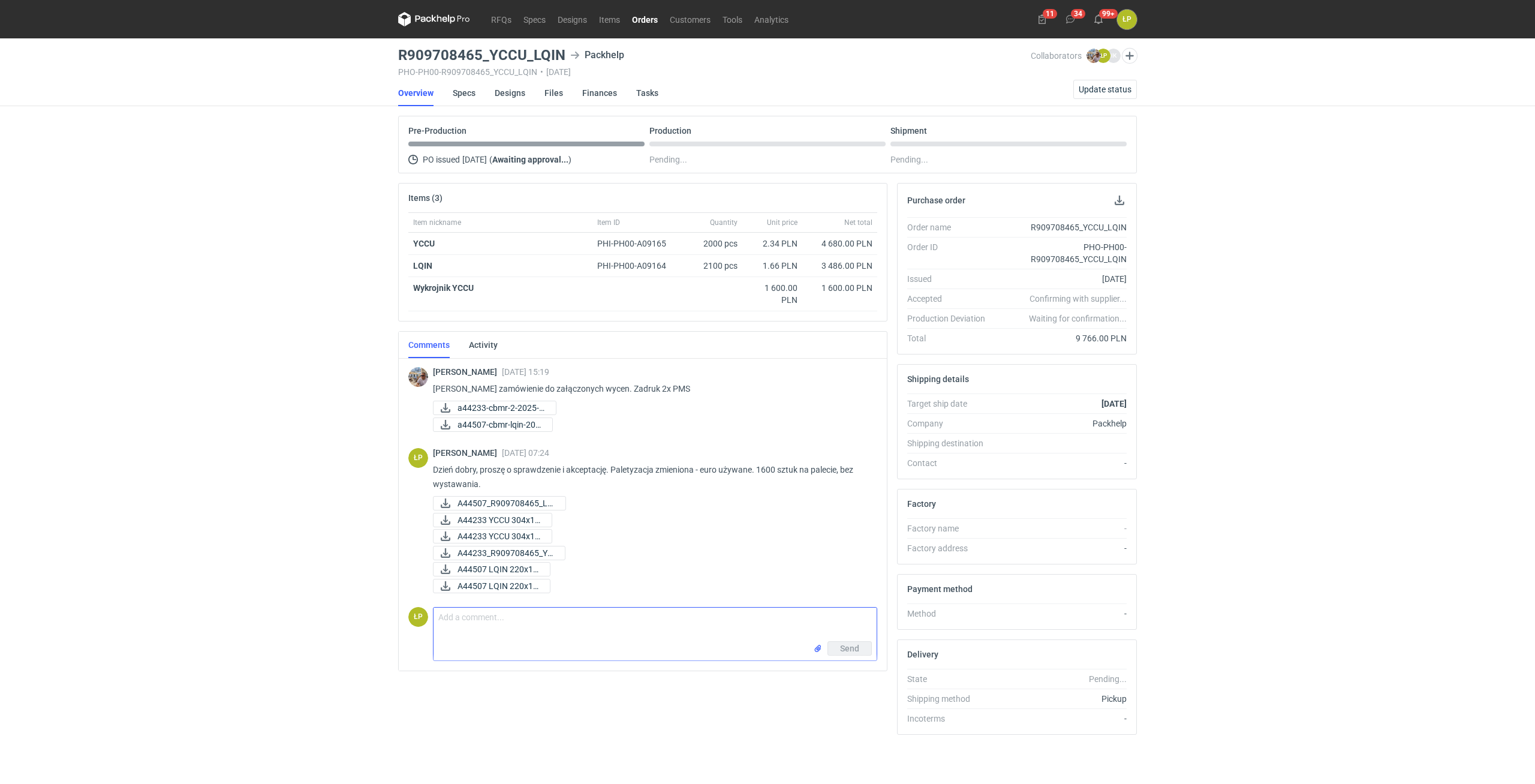
click at [575, 626] on textarea "Comment message" at bounding box center [655, 624] width 443 height 33
paste textarea "!UWAGA! W projekcie YCCU kolor 2627 będzie nadrukowany na tło. Może on wyjść tr…"
type textarea "!UWAGA! W projekcie YCCU kolor 2627 będzie nadrukowany na tło. Może on wyjść tr…"
click at [863, 658] on button "Send" at bounding box center [849, 656] width 44 height 14
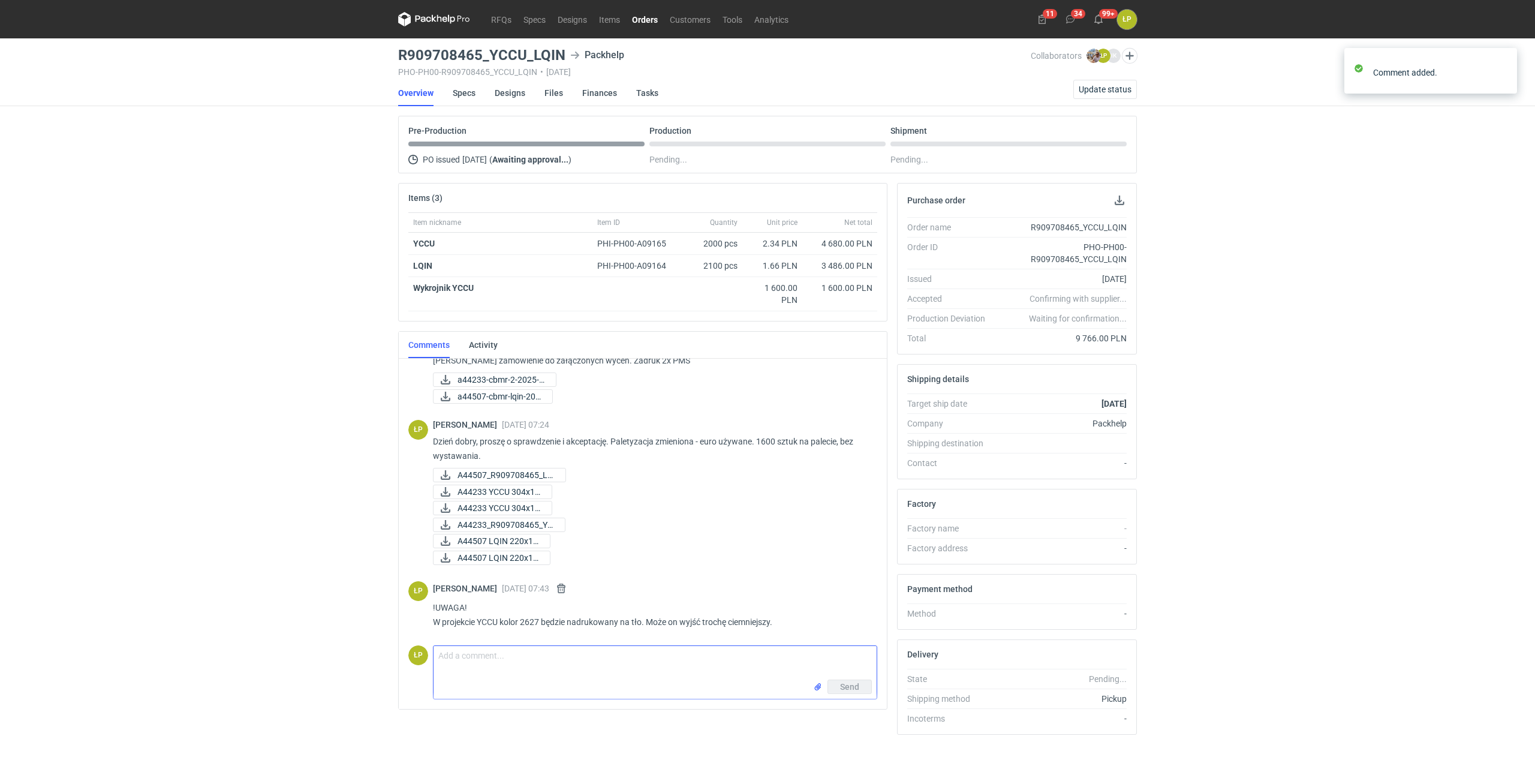
scroll to position [29, 0]
click at [638, 15] on link "Orders" at bounding box center [645, 19] width 38 height 14
